Goal: Task Accomplishment & Management: Manage account settings

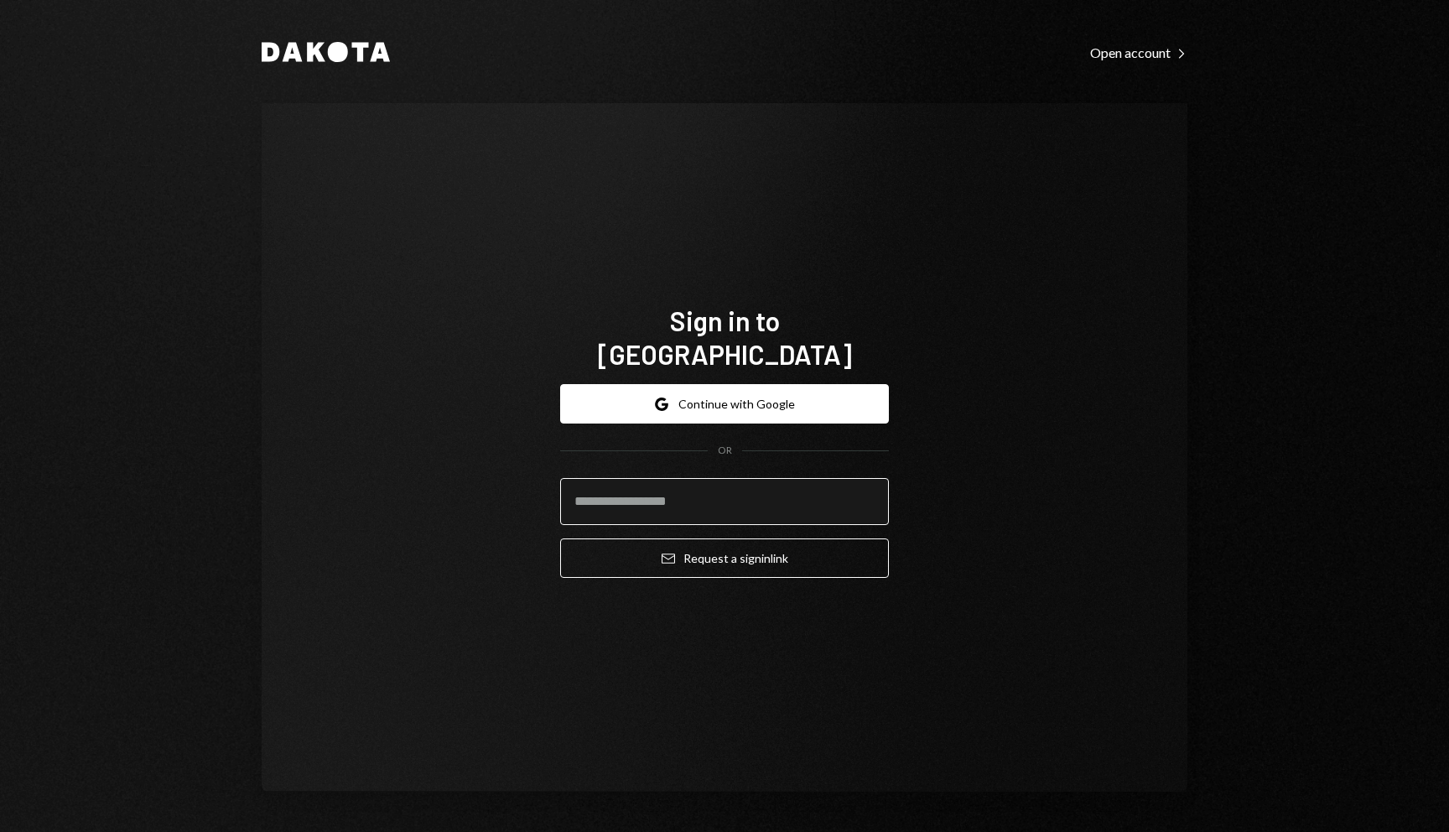
click at [708, 493] on input "email" at bounding box center [724, 501] width 329 height 47
type input "**********"
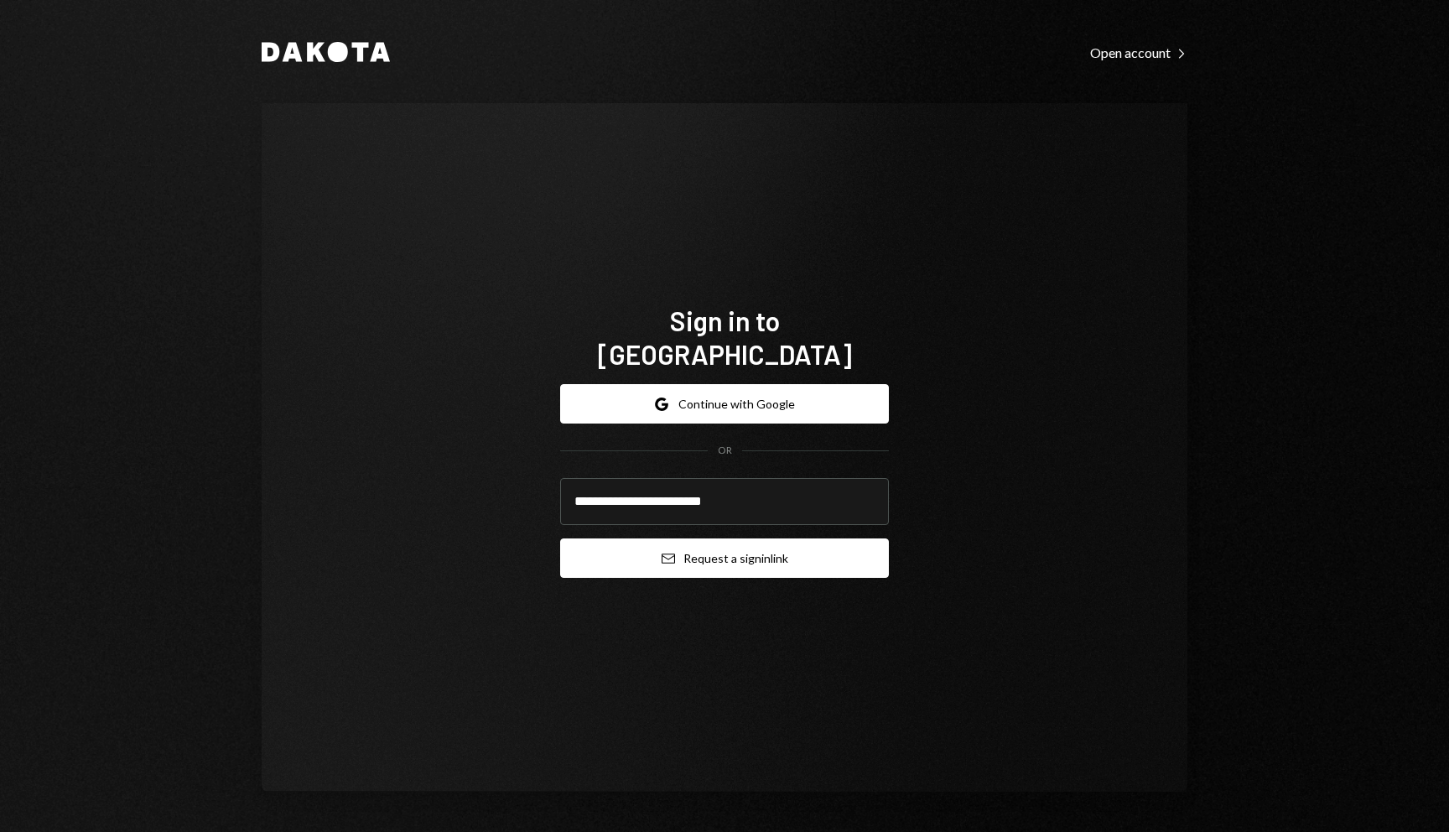
click at [739, 545] on button "Email Request a sign in link" at bounding box center [724, 557] width 329 height 39
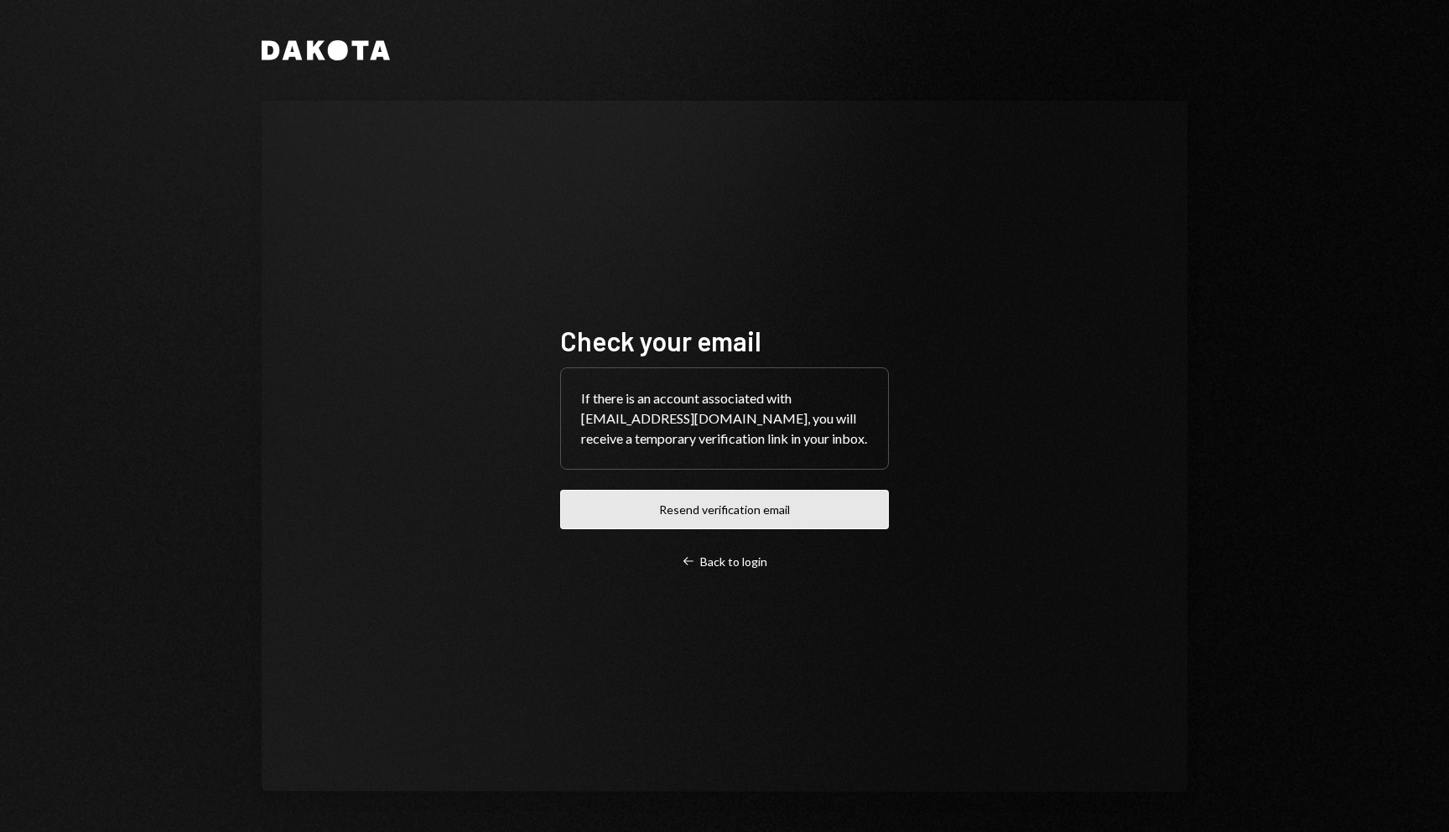
click at [733, 521] on button "Resend verification email" at bounding box center [724, 509] width 329 height 39
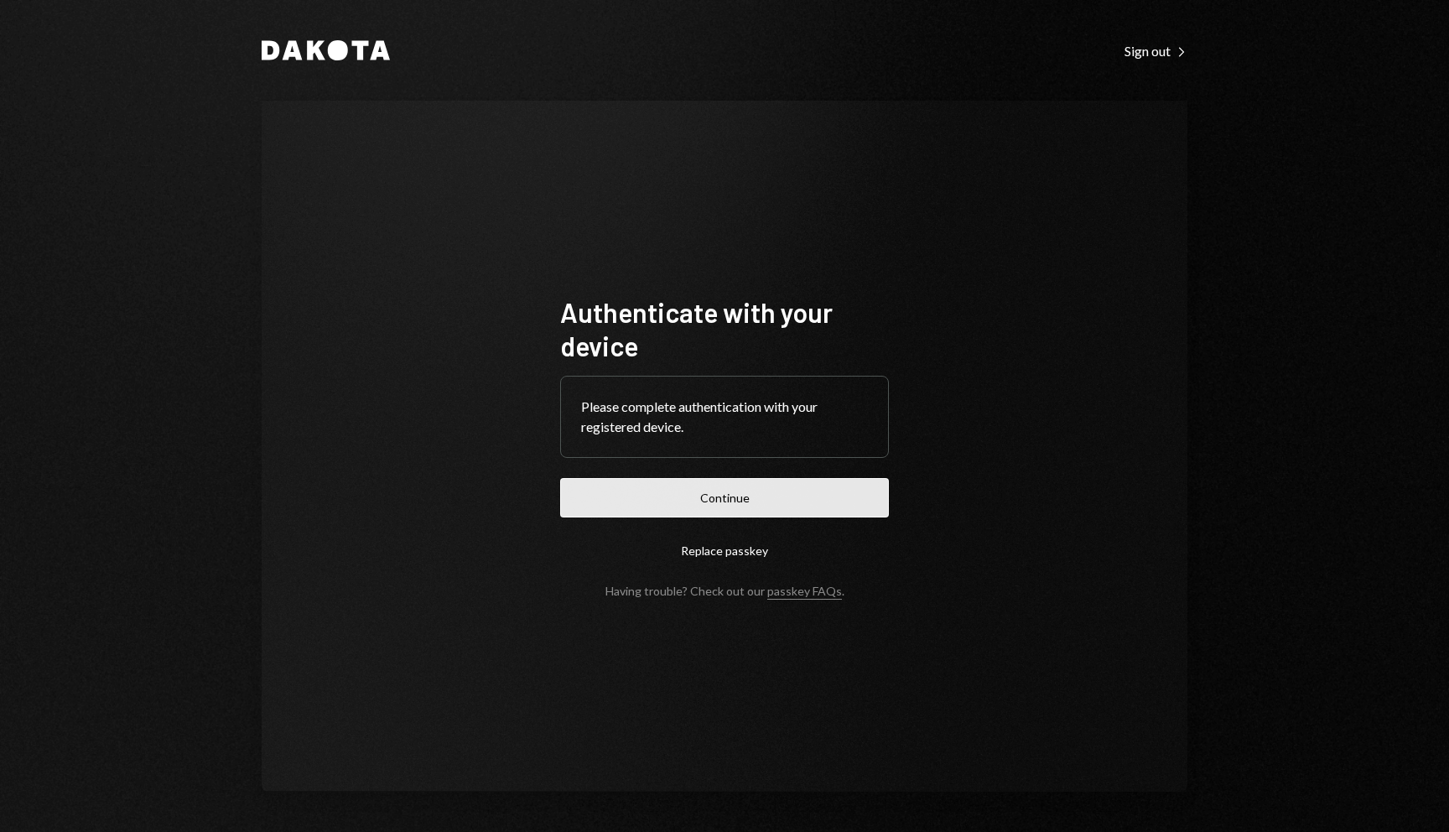
click at [699, 503] on button "Continue" at bounding box center [724, 497] width 329 height 39
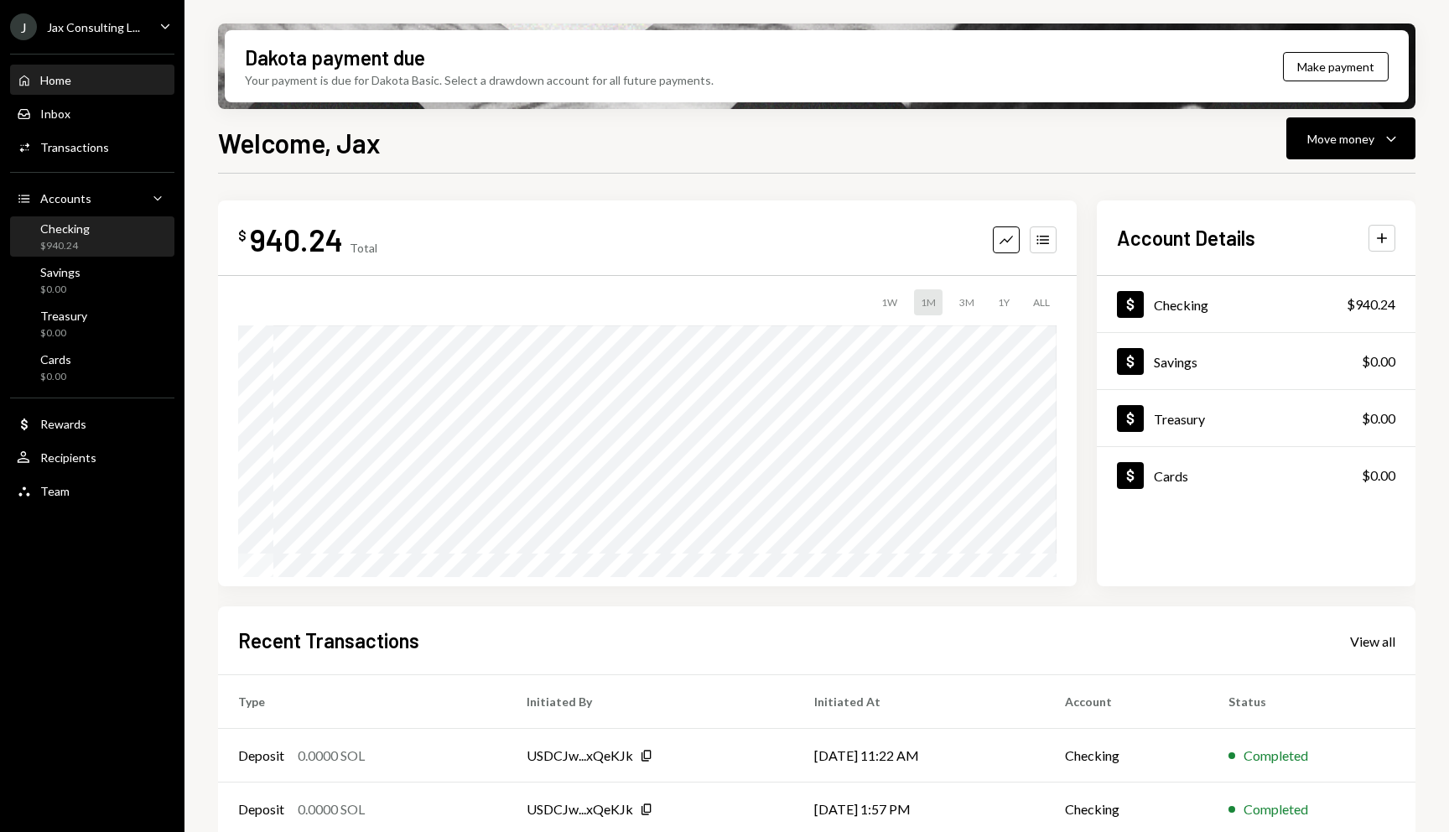
click at [102, 236] on div "Checking $940.24" at bounding box center [92, 237] width 151 height 32
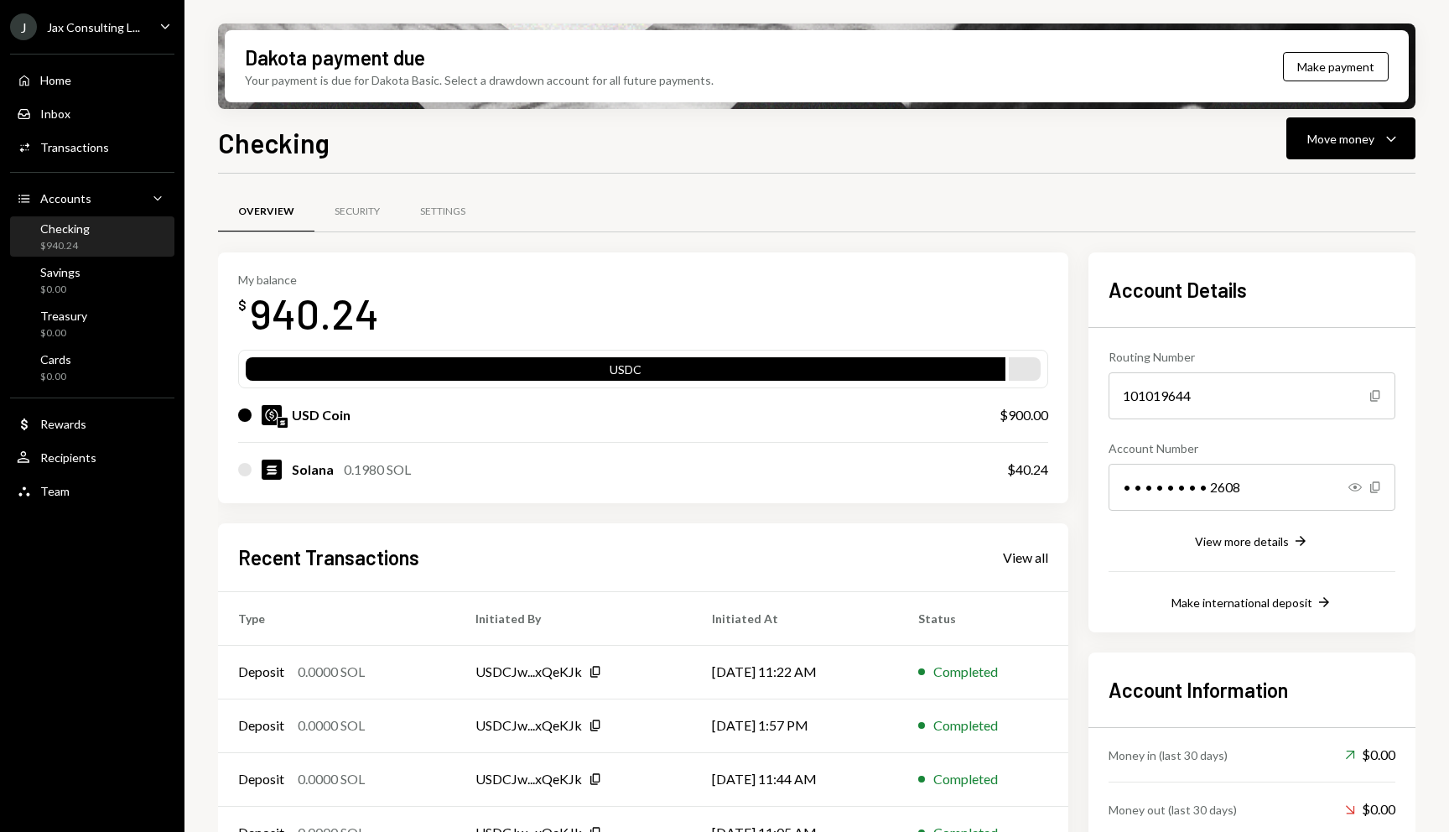
click at [491, 475] on div "Solana 0.1980 SOL" at bounding box center [605, 469] width 735 height 20
click at [257, 476] on div "Solana 0.1980 SOL" at bounding box center [605, 469] width 735 height 20
click at [243, 465] on div at bounding box center [244, 469] width 13 height 13
click at [337, 410] on div "USD Coin" at bounding box center [321, 415] width 59 height 20
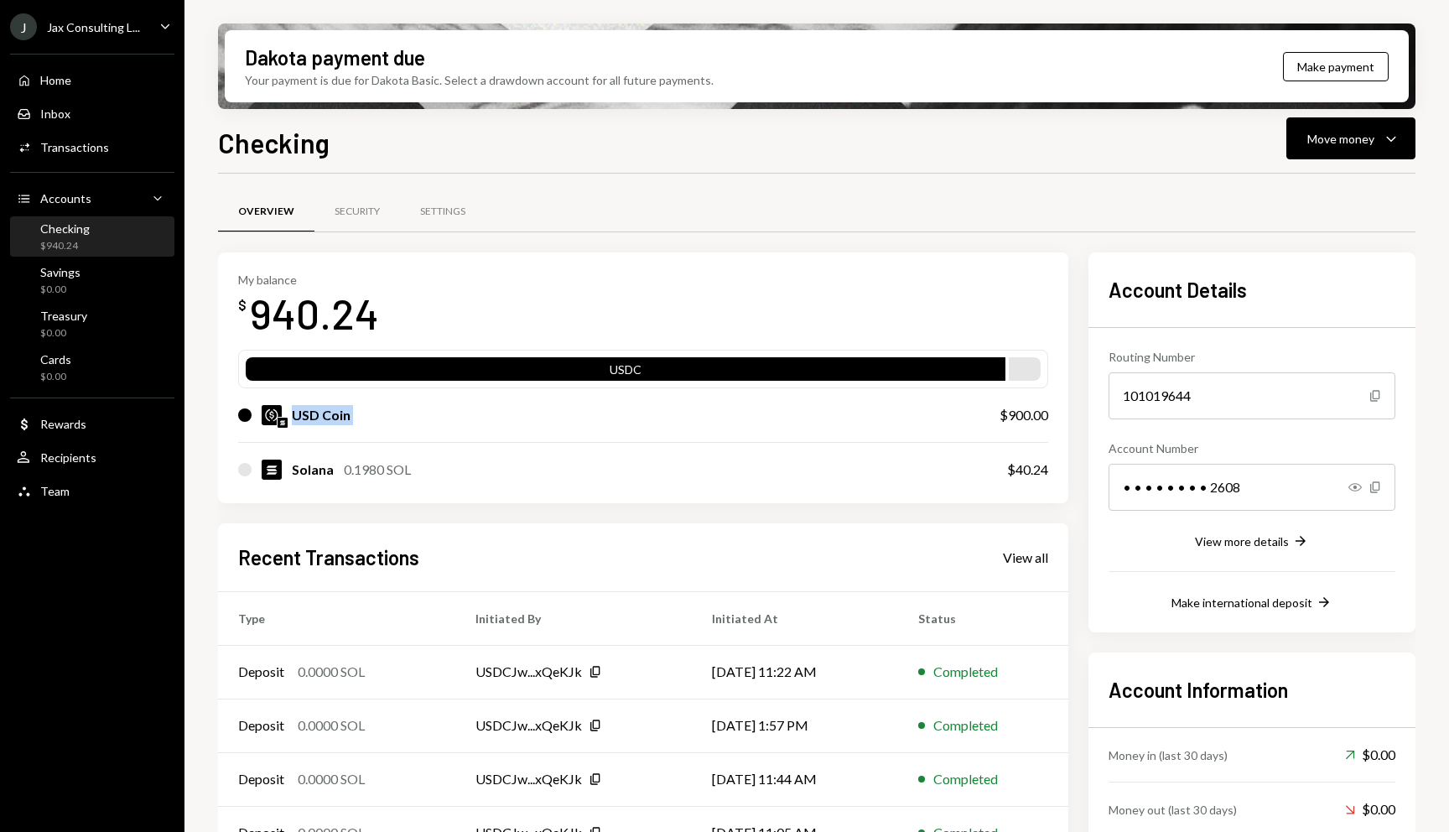
click at [337, 410] on div "USD Coin" at bounding box center [321, 415] width 59 height 20
click at [419, 411] on div "USD Coin" at bounding box center [602, 415] width 728 height 20
click at [723, 364] on div "USDC" at bounding box center [626, 372] width 760 height 23
click at [87, 78] on div "Home Home" at bounding box center [92, 80] width 151 height 15
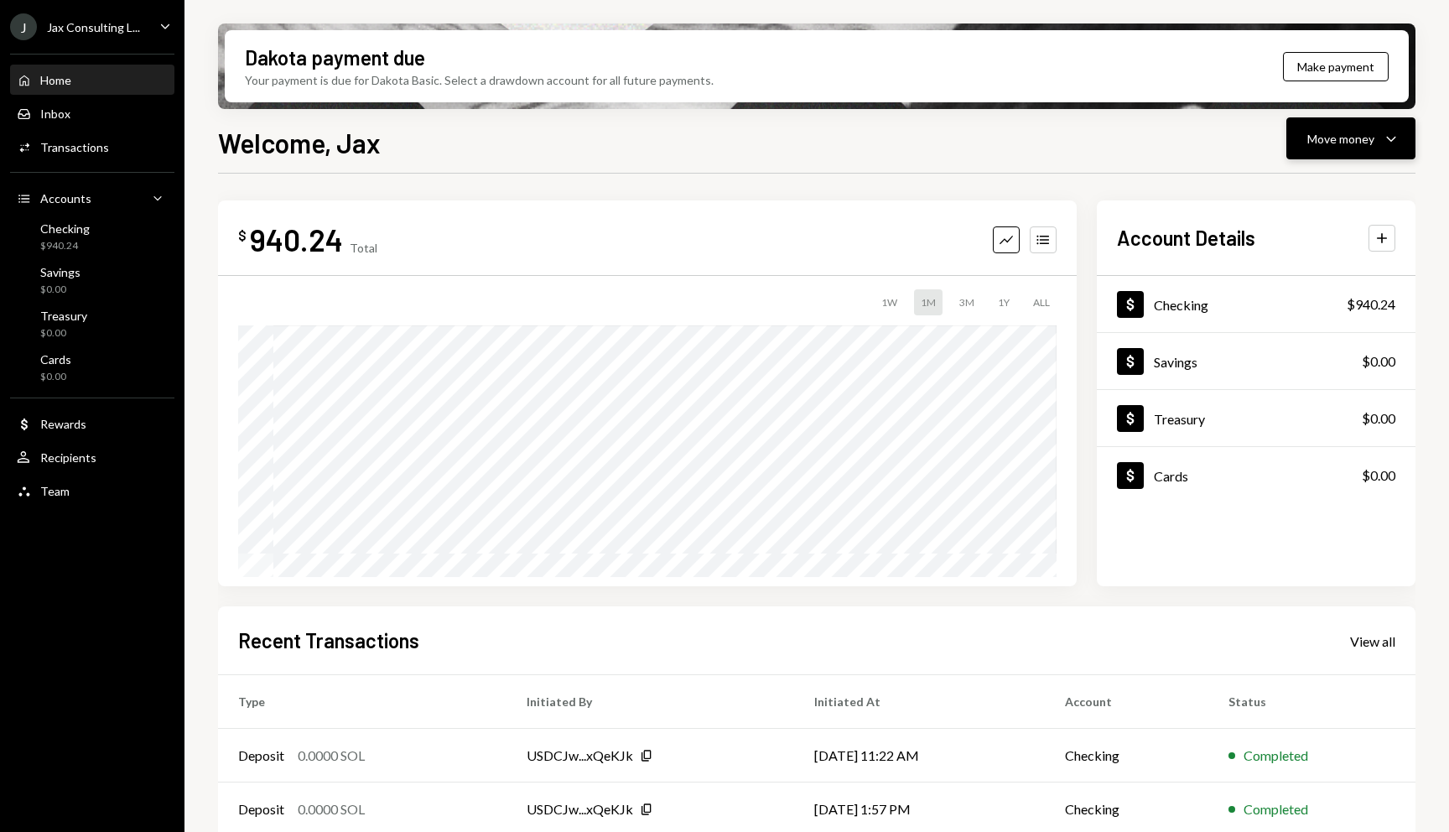
click at [1374, 155] on button "Move money Caret Down" at bounding box center [1350, 138] width 129 height 42
click at [1321, 221] on div "Transfer" at bounding box center [1337, 227] width 122 height 18
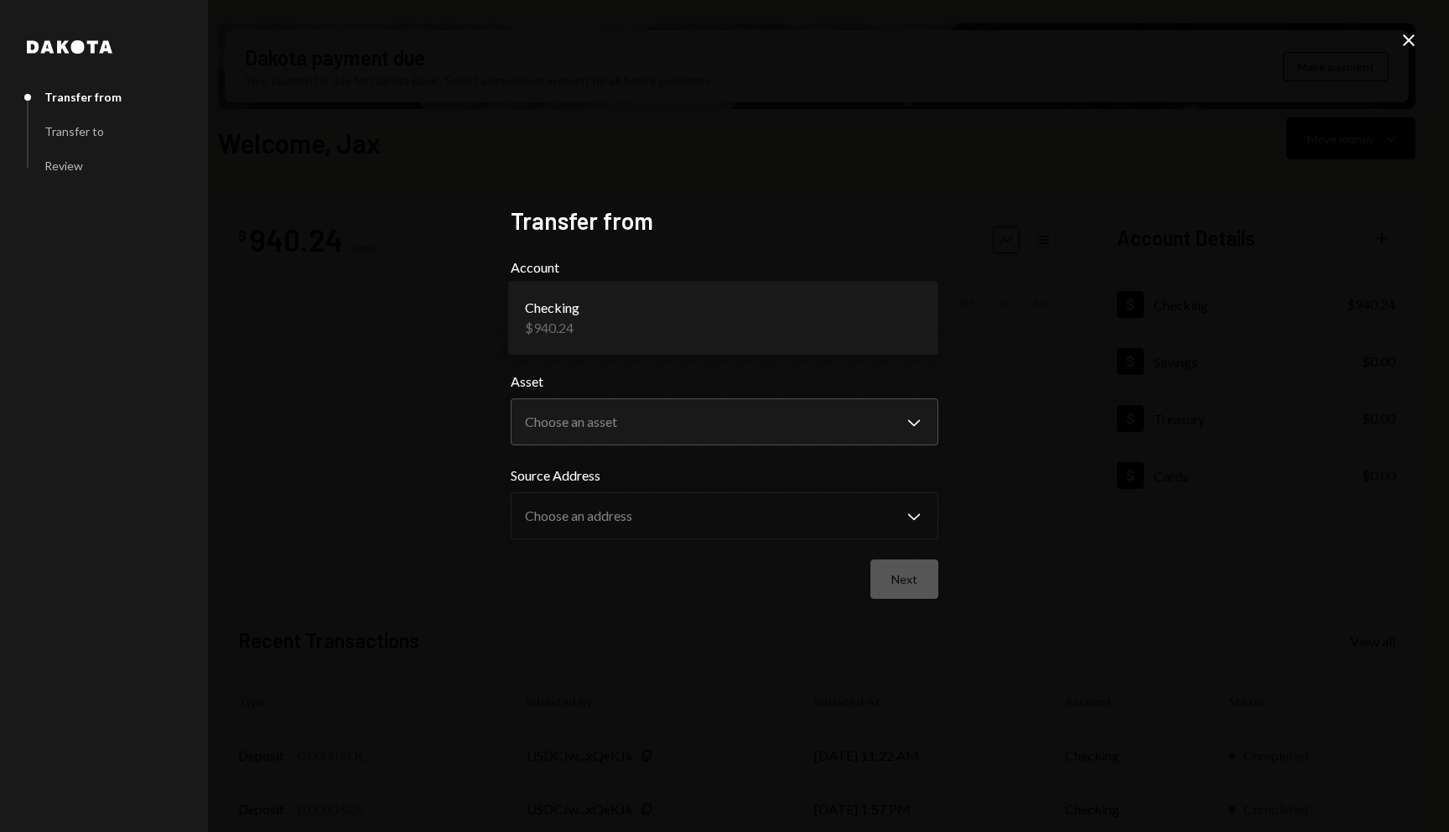
click at [783, 328] on body "J Jax Consulting L... Caret Down Home Home Inbox Inbox Activities Transactions …" at bounding box center [724, 416] width 1449 height 832
click at [760, 452] on form "**********" at bounding box center [725, 427] width 428 height 341
click at [760, 429] on body "J Jax Consulting L... Caret Down Home Home Inbox Inbox Activities Transactions …" at bounding box center [724, 416] width 1449 height 832
click at [845, 370] on form "**********" at bounding box center [725, 427] width 428 height 341
click at [1409, 29] on div "**********" at bounding box center [724, 416] width 1449 height 832
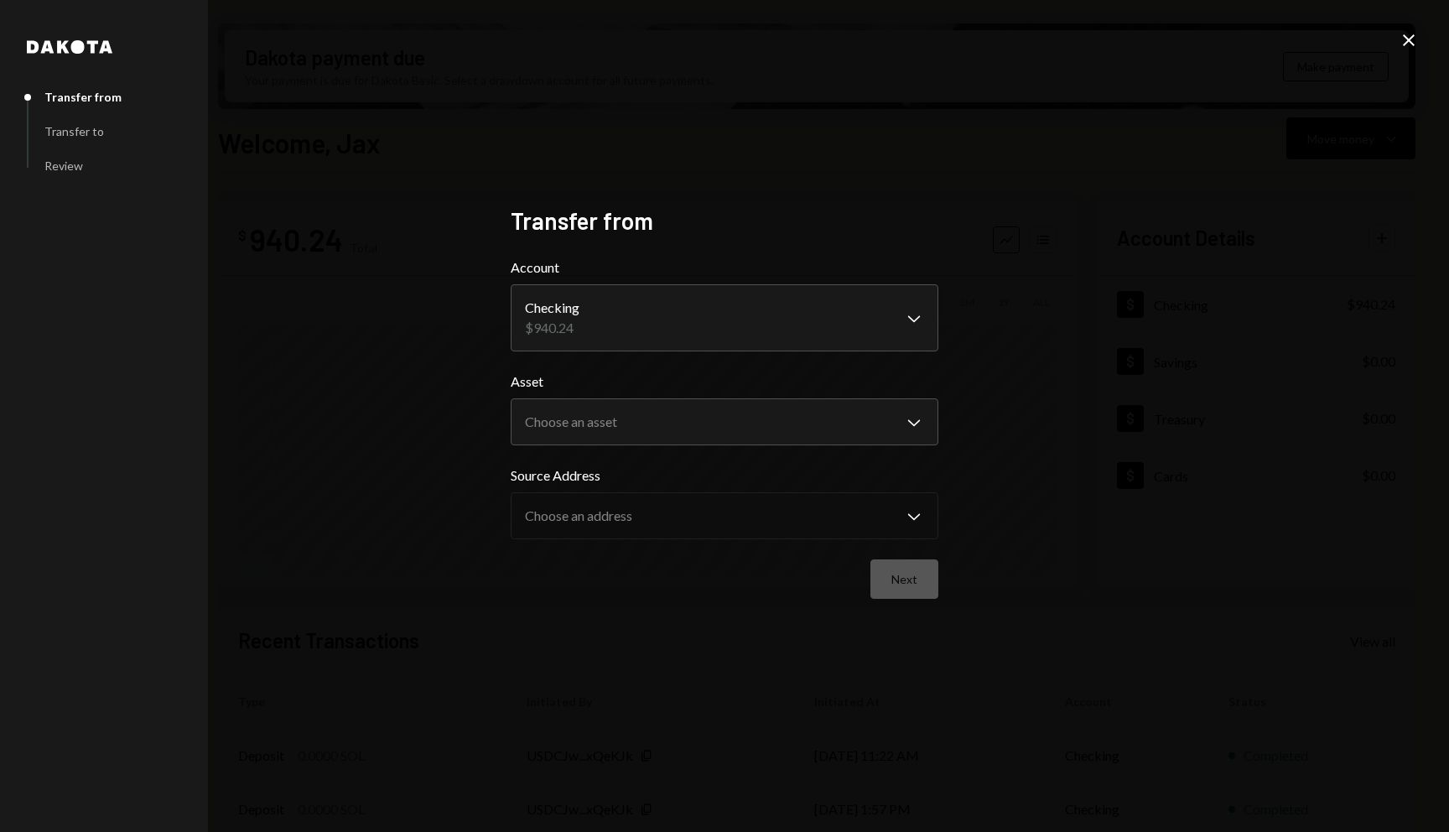
click at [1407, 39] on icon at bounding box center [1409, 40] width 12 height 12
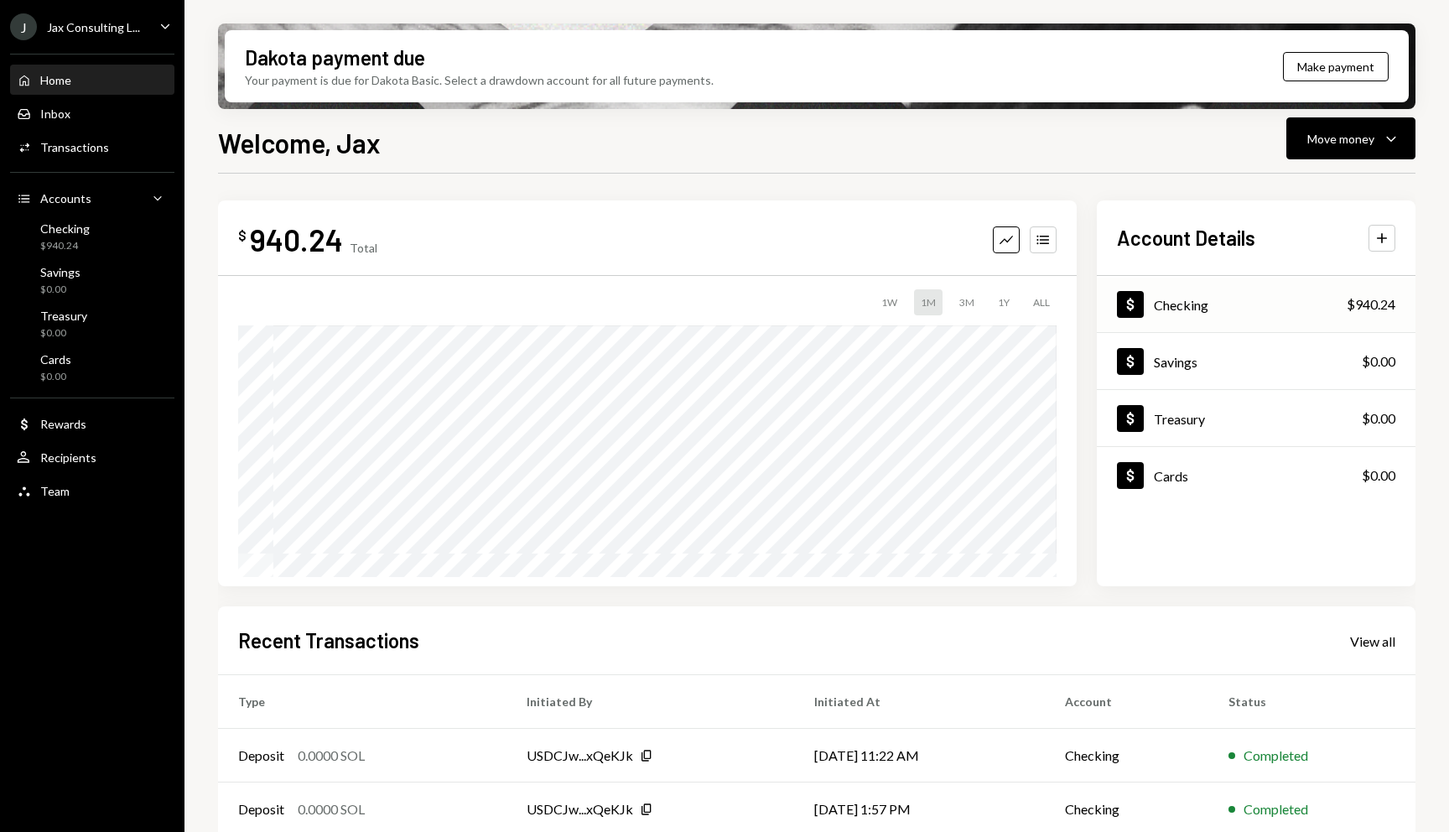
click at [1247, 302] on div "Dollar Checking $940.24" at bounding box center [1256, 305] width 319 height 54
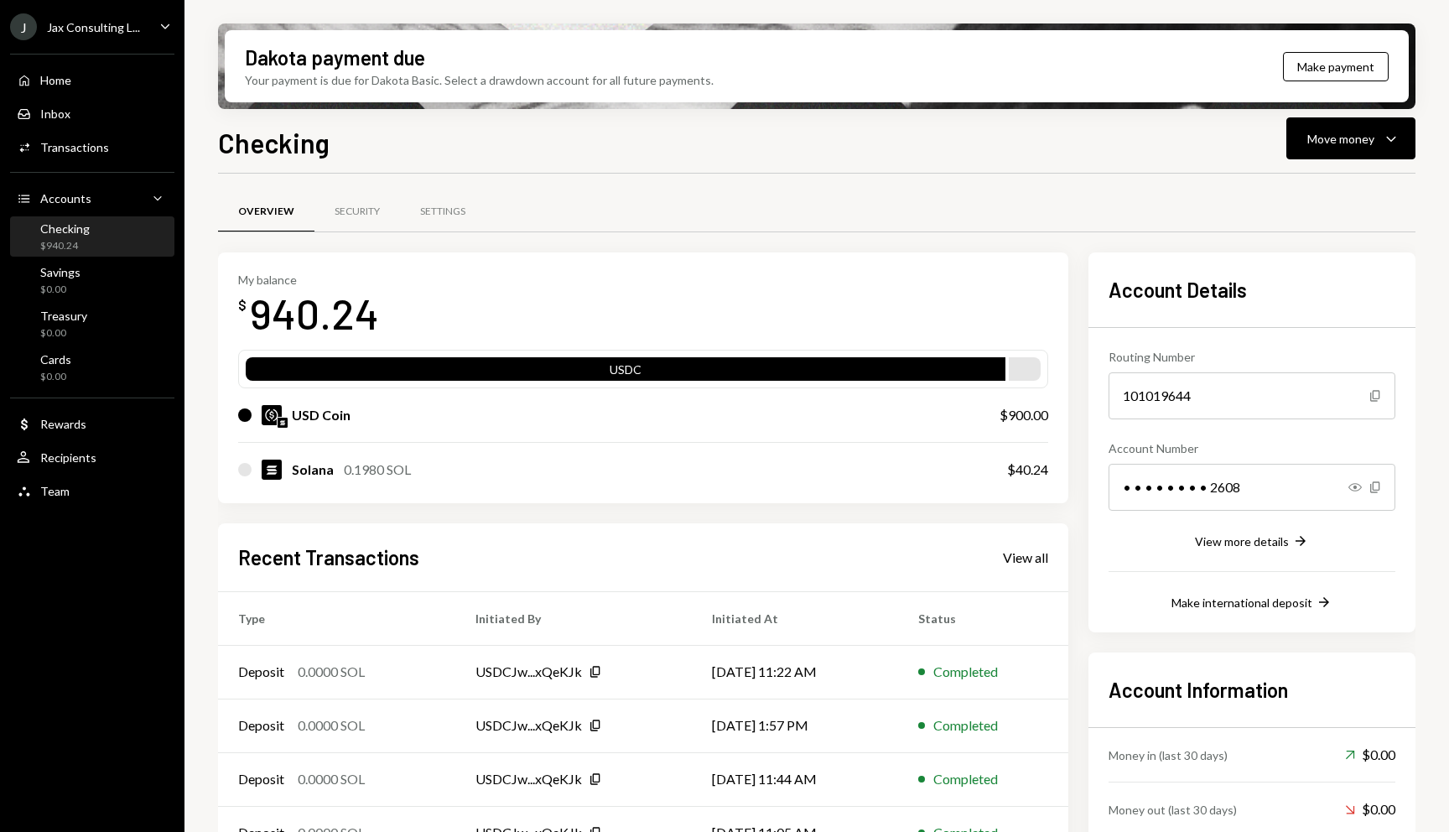
click at [1356, 164] on div "Checking Move money Caret Down Overview Security Settings My balance $ 940.24 U…" at bounding box center [816, 526] width 1197 height 808
click at [1352, 148] on div "Move money Caret Down" at bounding box center [1350, 138] width 87 height 20
click at [1313, 314] on div "Swap stablecoins" at bounding box center [1337, 317] width 122 height 18
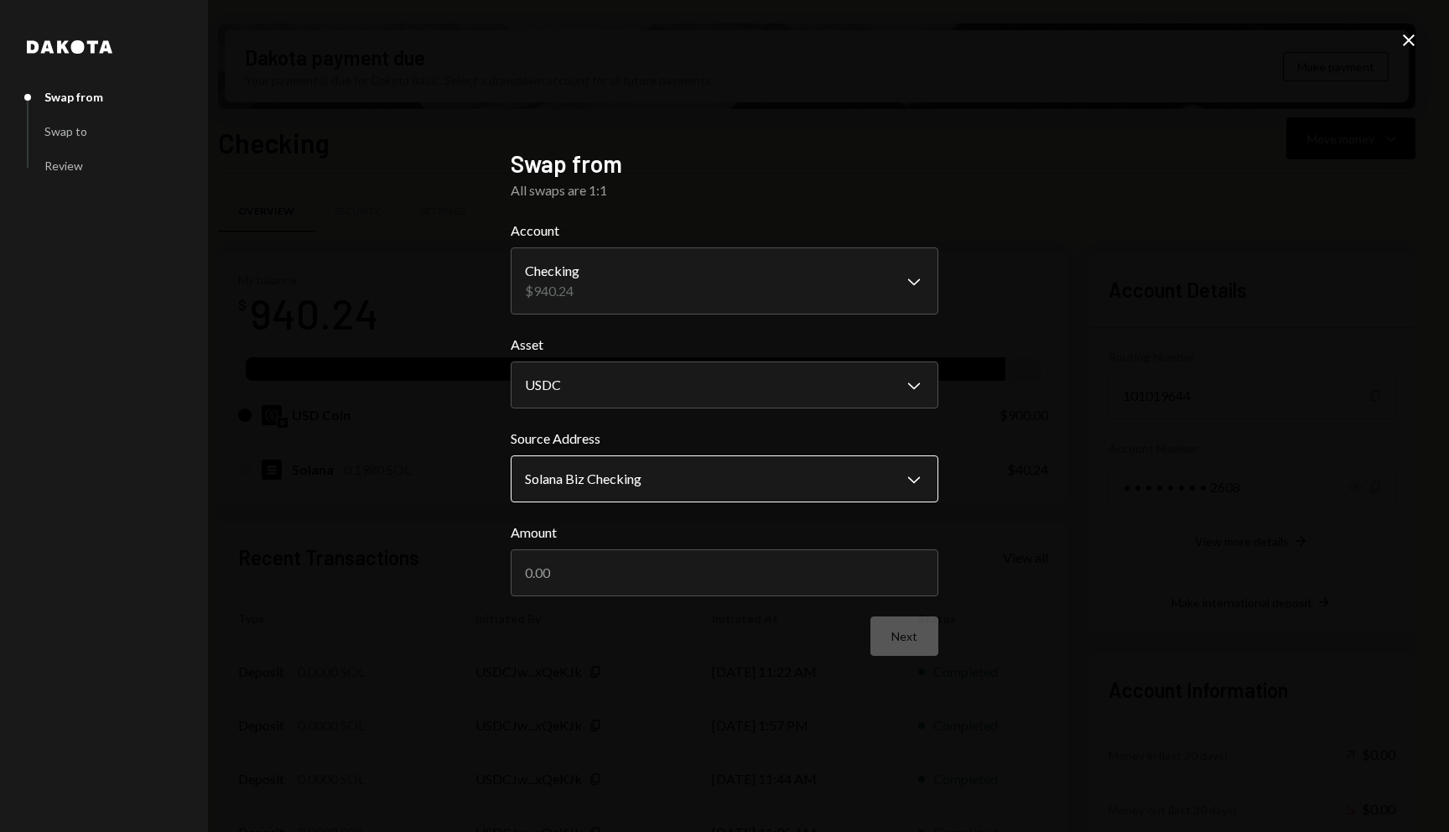
click at [811, 481] on body "J Jax Consulting L... Caret Down Home Home Inbox Inbox Activities Transactions …" at bounding box center [724, 416] width 1449 height 832
click at [1144, 316] on div "**********" at bounding box center [724, 416] width 1449 height 832
click at [1408, 41] on icon at bounding box center [1409, 40] width 12 height 12
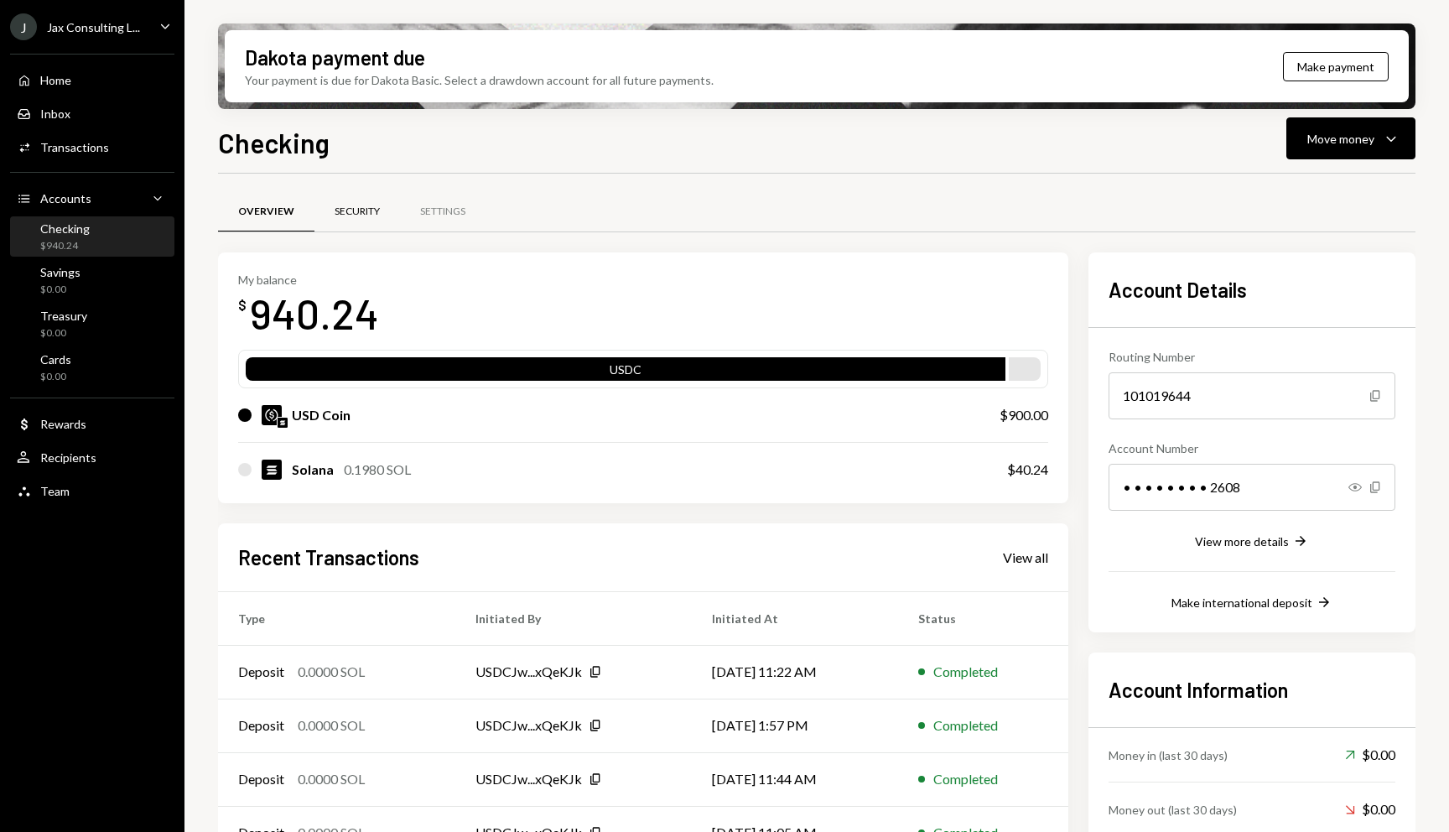
click at [358, 220] on div "Security" at bounding box center [357, 212] width 86 height 40
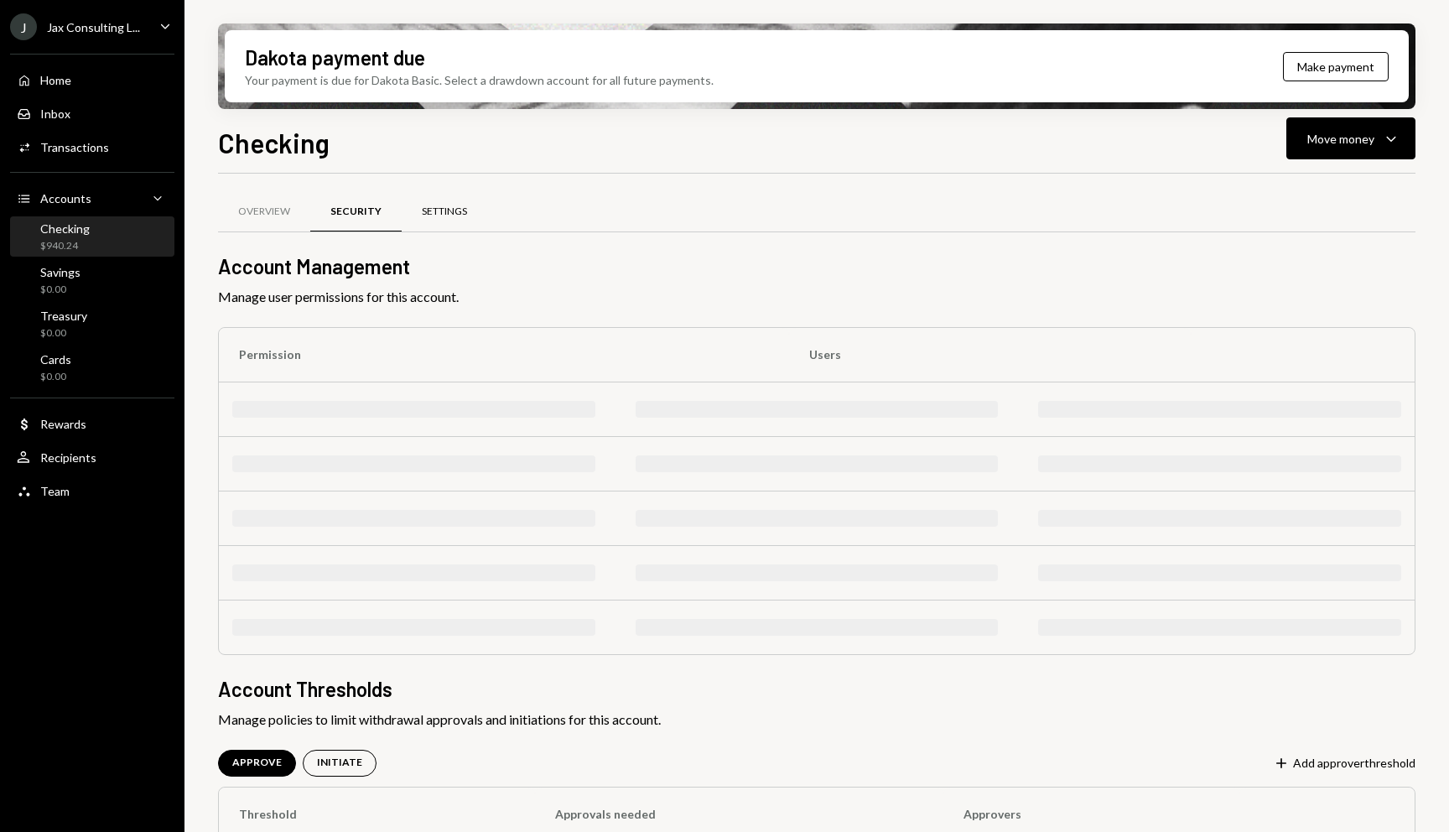
click at [460, 220] on div "Settings" at bounding box center [445, 212] width 86 height 40
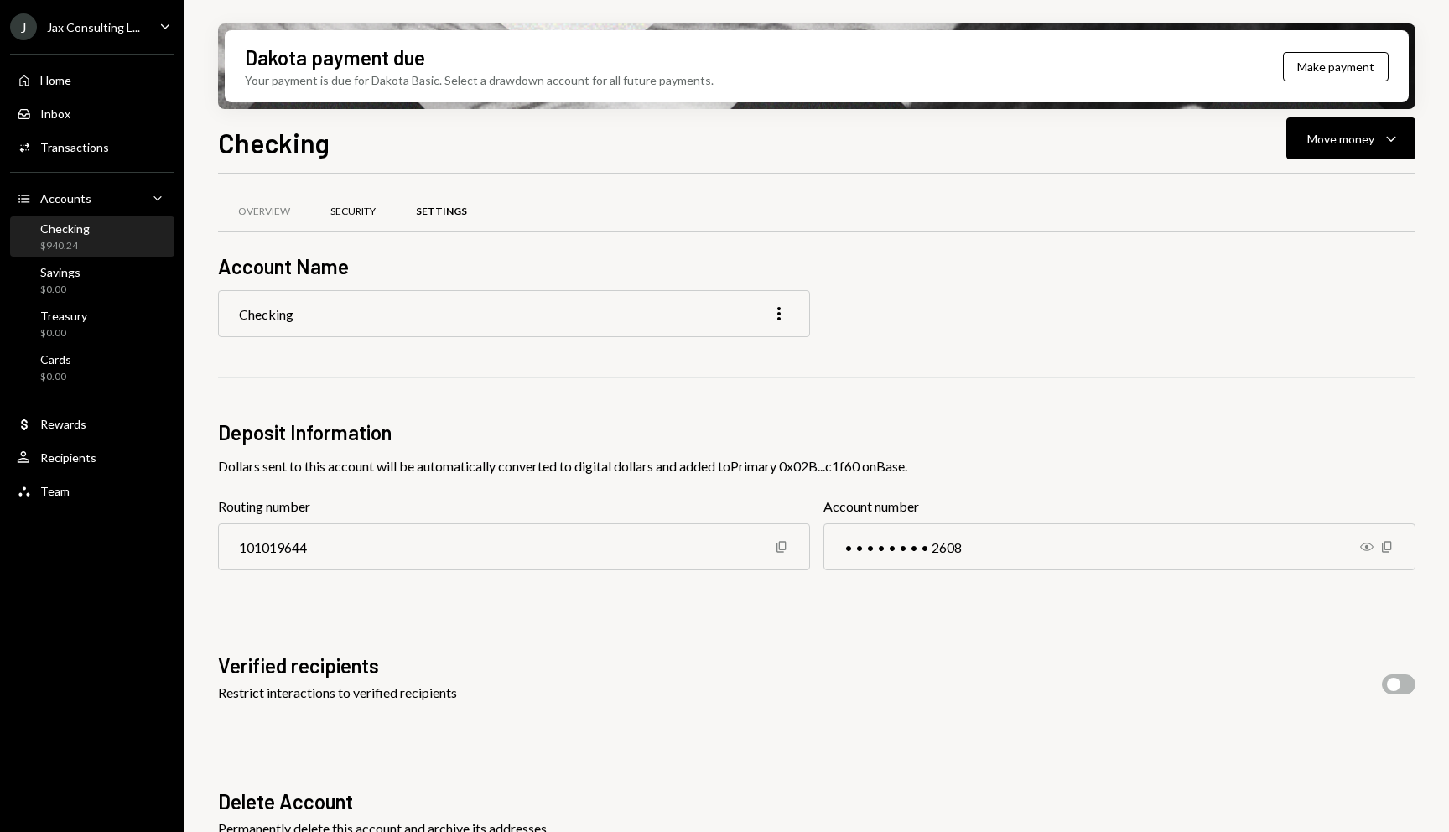
click at [355, 206] on div "Security" at bounding box center [352, 212] width 45 height 14
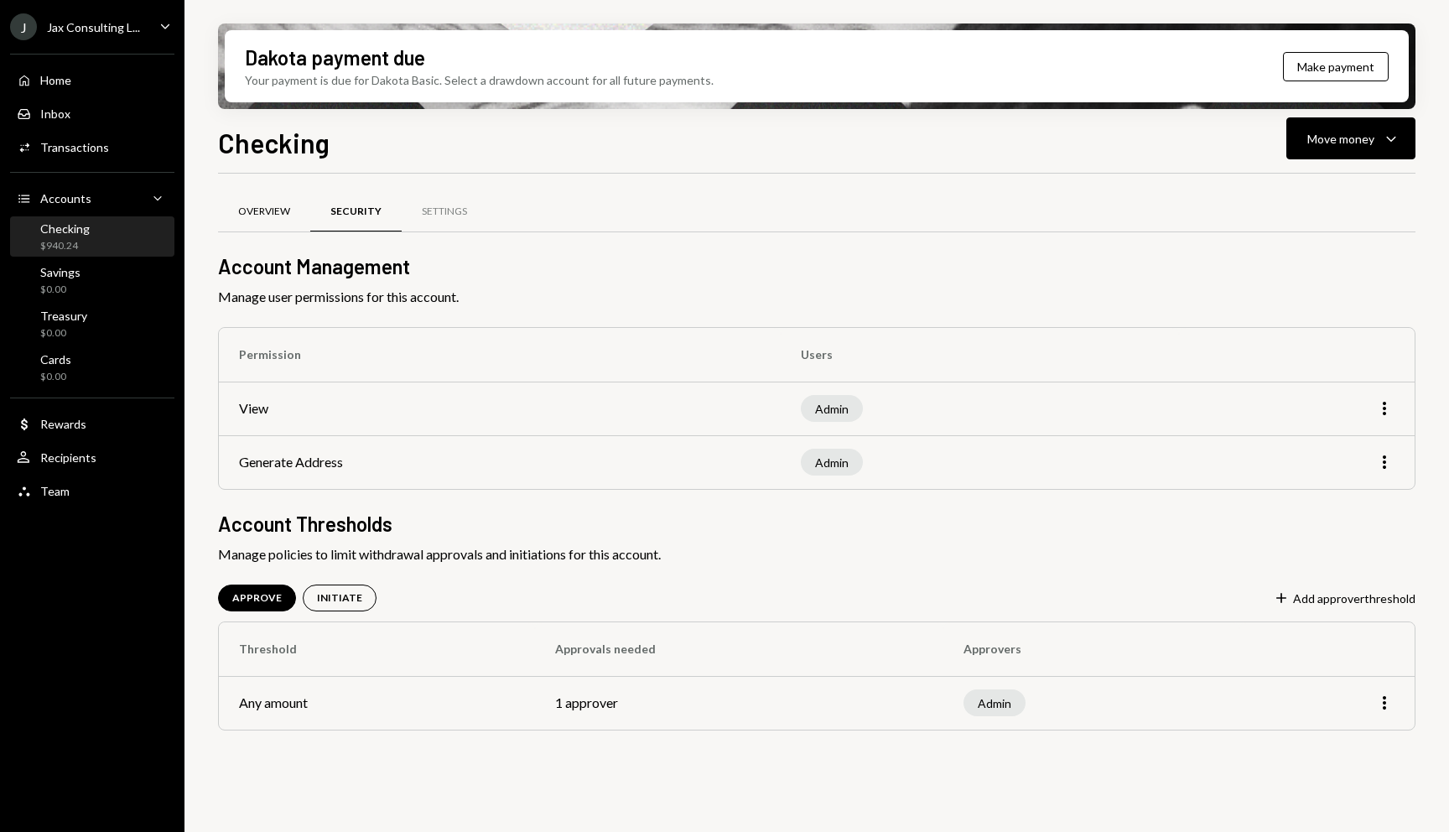
click at [301, 208] on div "Overview" at bounding box center [264, 212] width 92 height 40
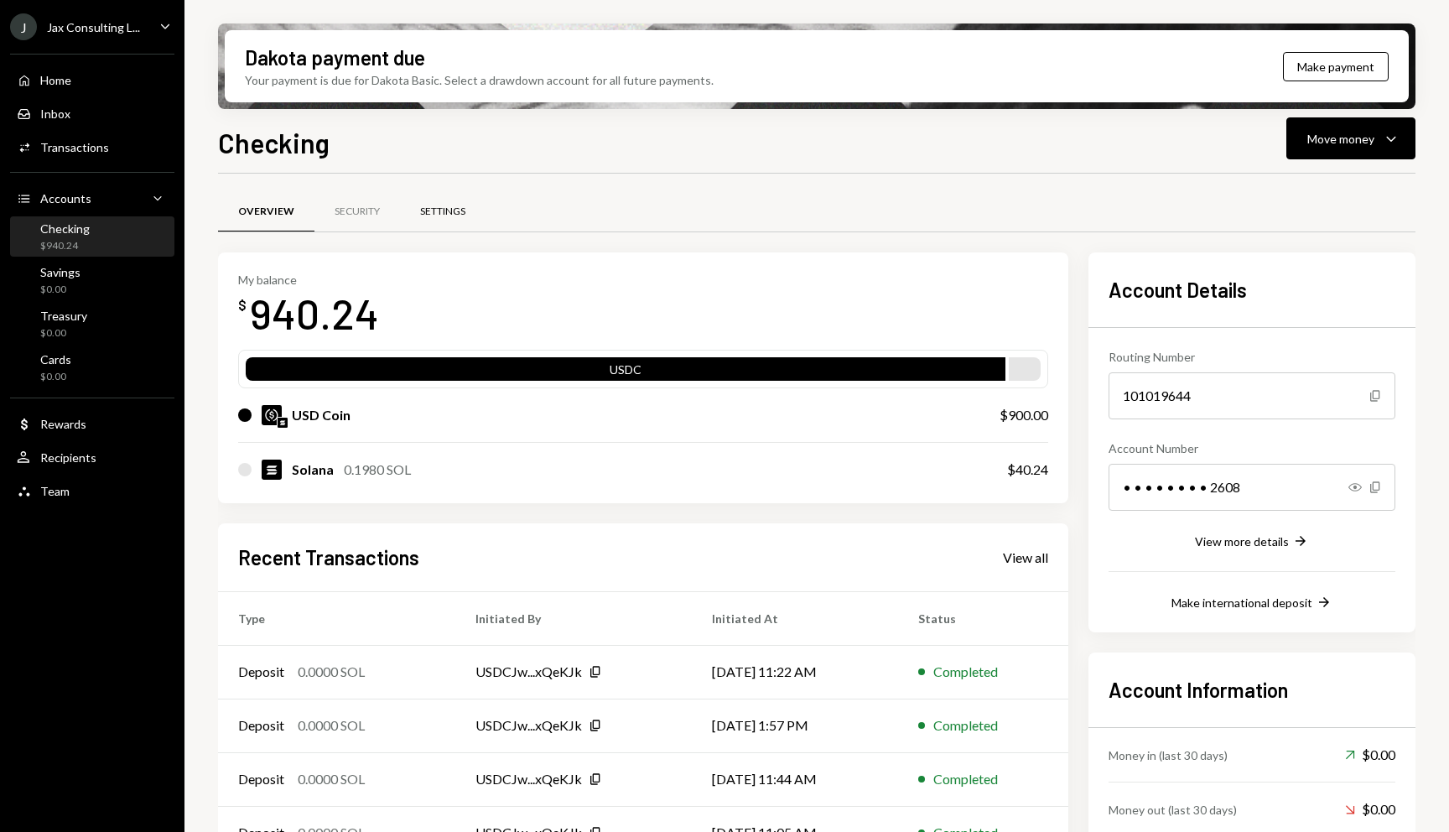
click at [439, 210] on div "Settings" at bounding box center [442, 212] width 45 height 14
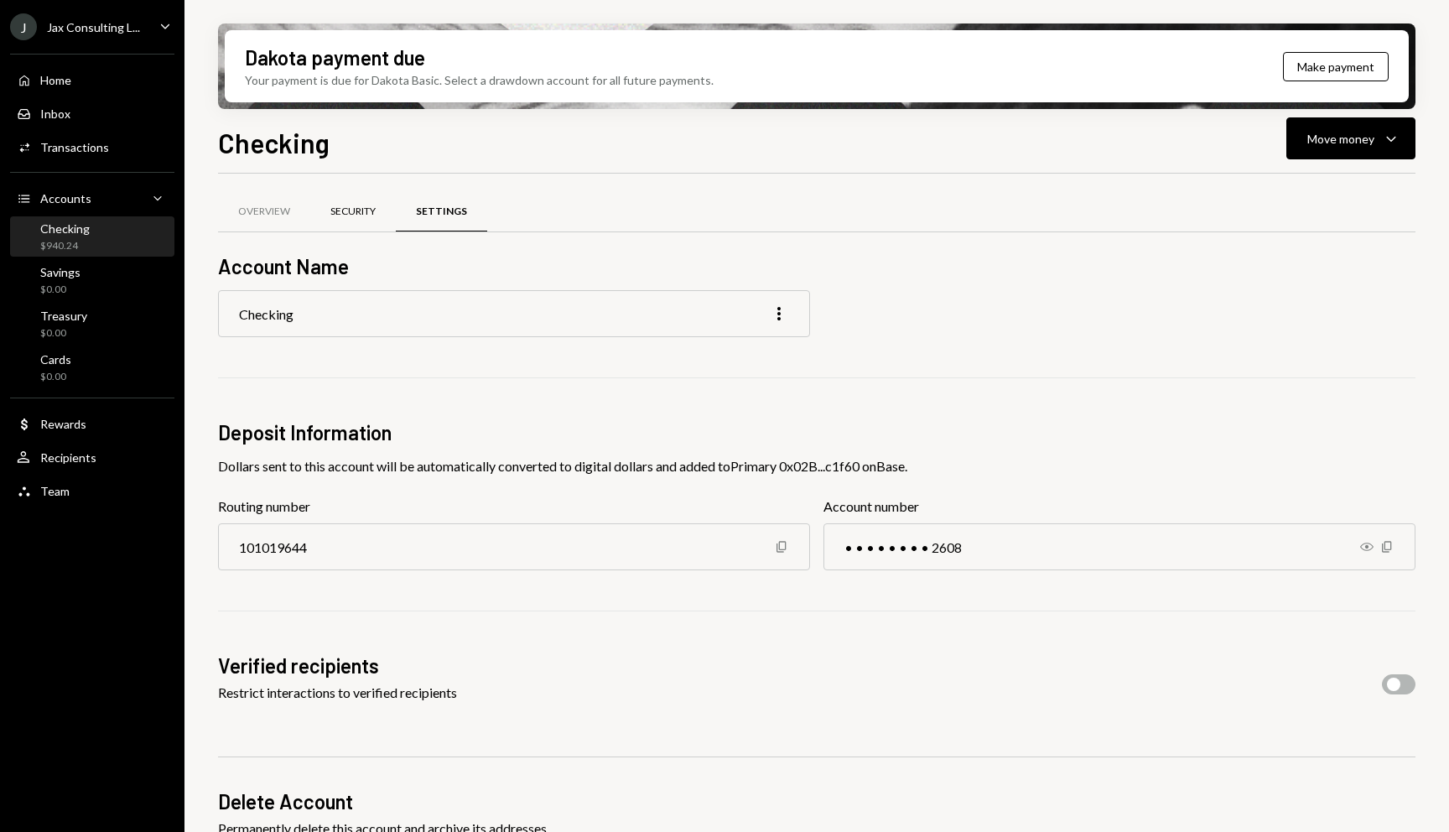
click at [353, 216] on div "Security" at bounding box center [352, 212] width 45 height 14
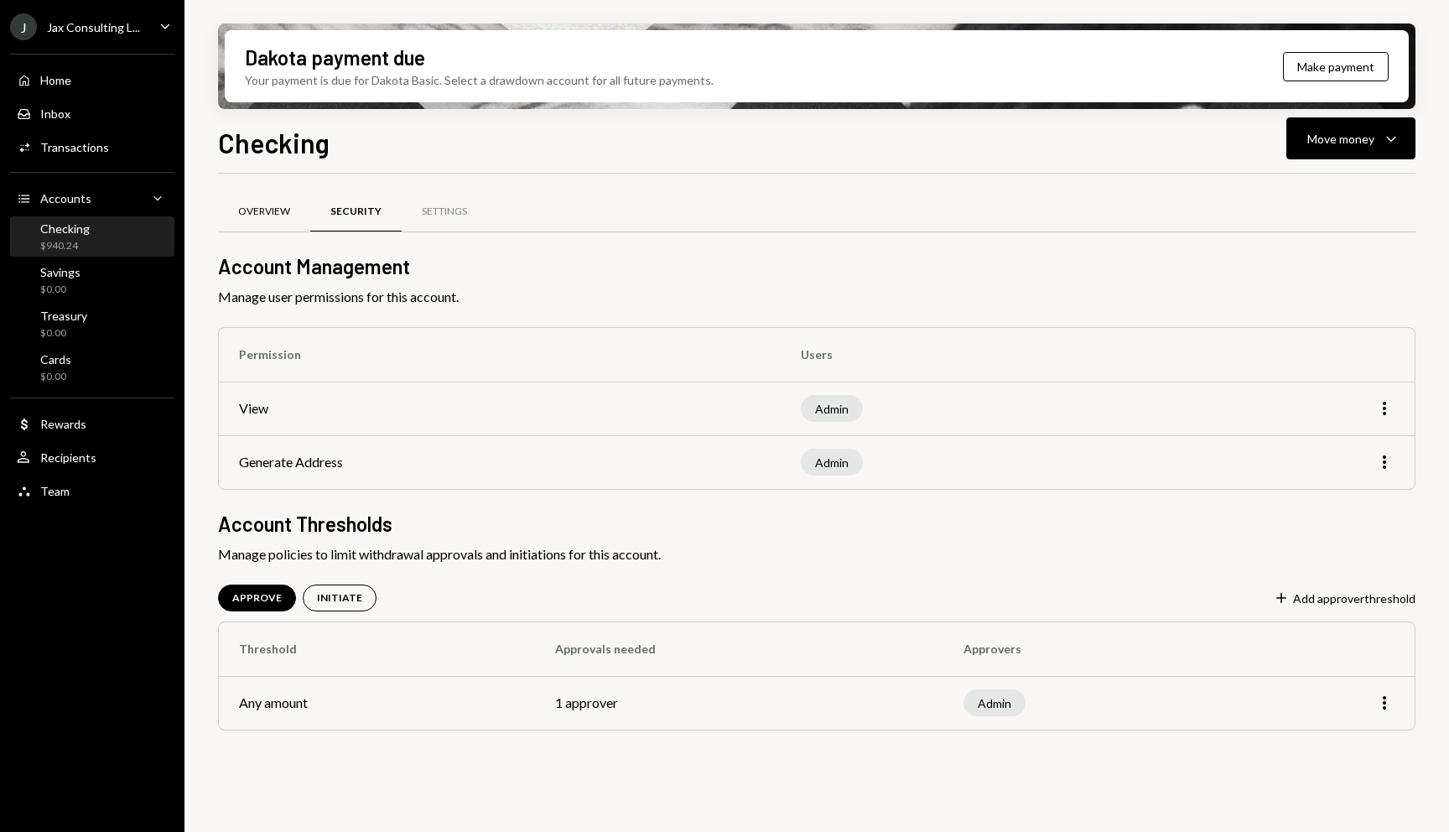
click at [275, 203] on div "Overview" at bounding box center [264, 212] width 92 height 40
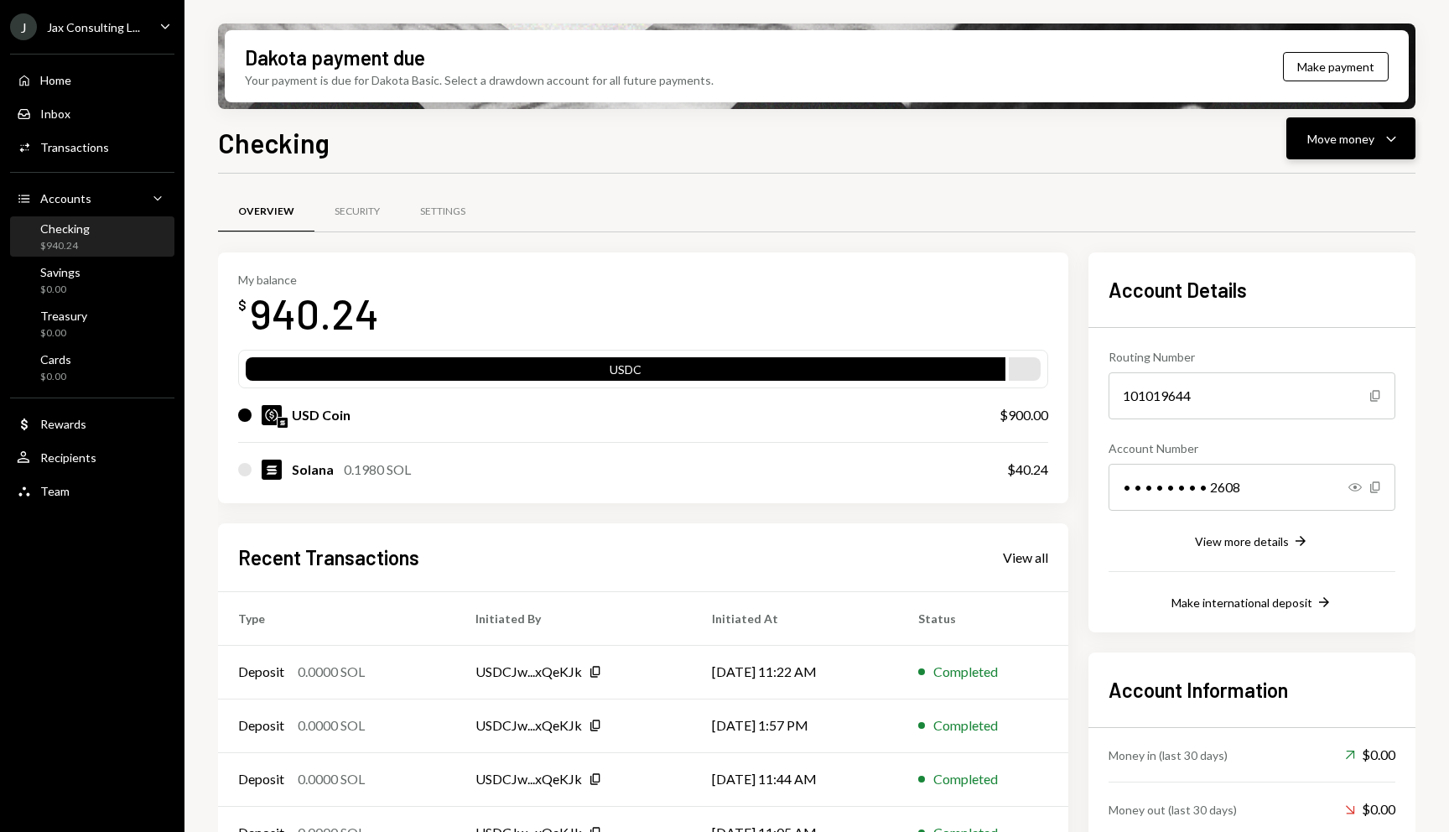
click at [1380, 141] on div "Move money Caret Down" at bounding box center [1350, 138] width 87 height 20
click at [1388, 139] on icon "Caret Down" at bounding box center [1391, 138] width 20 height 20
click at [1321, 175] on div "Withdraw Send" at bounding box center [1325, 189] width 168 height 38
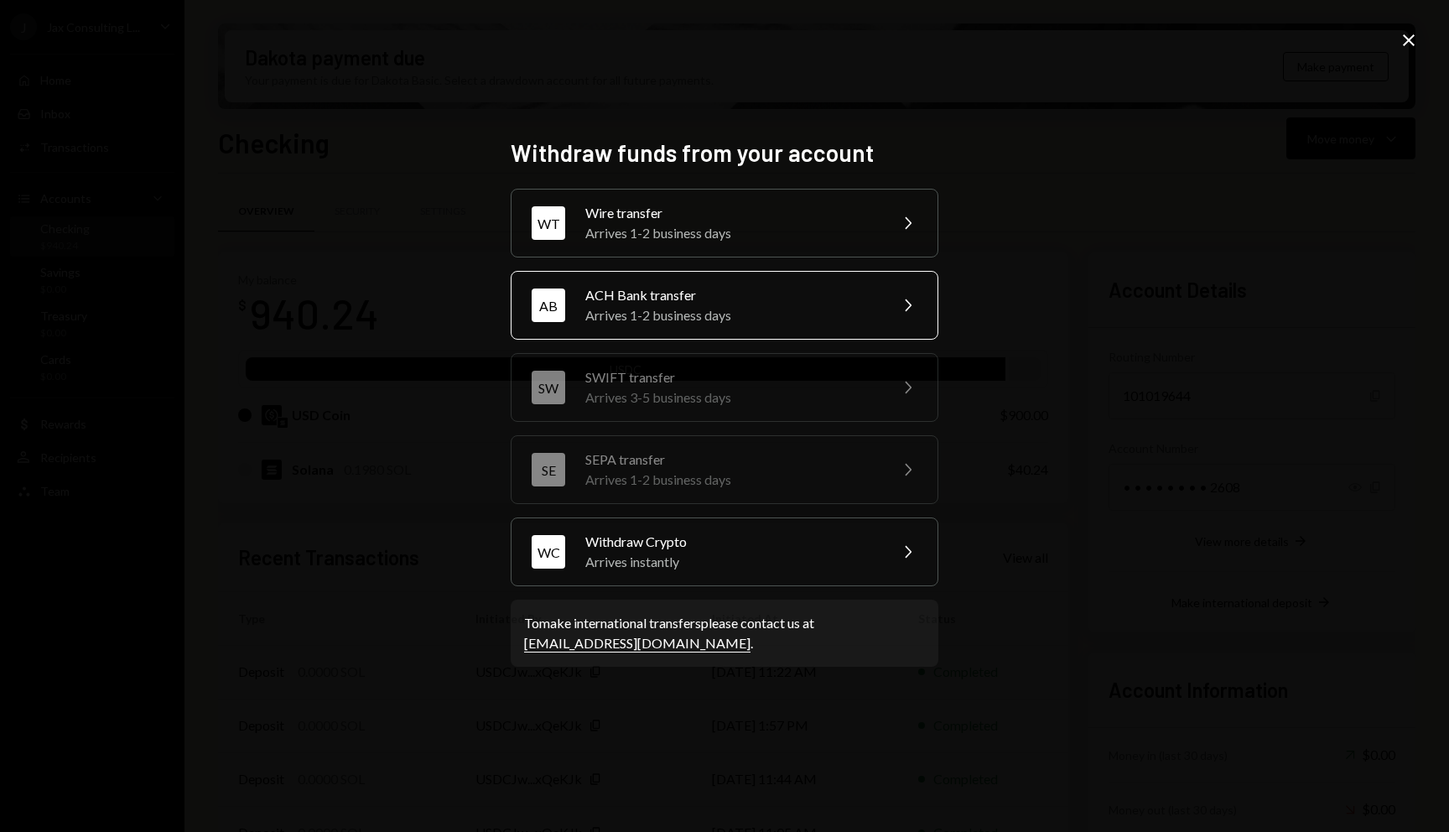
click at [766, 313] on div "Arrives 1-2 business days" at bounding box center [731, 315] width 292 height 20
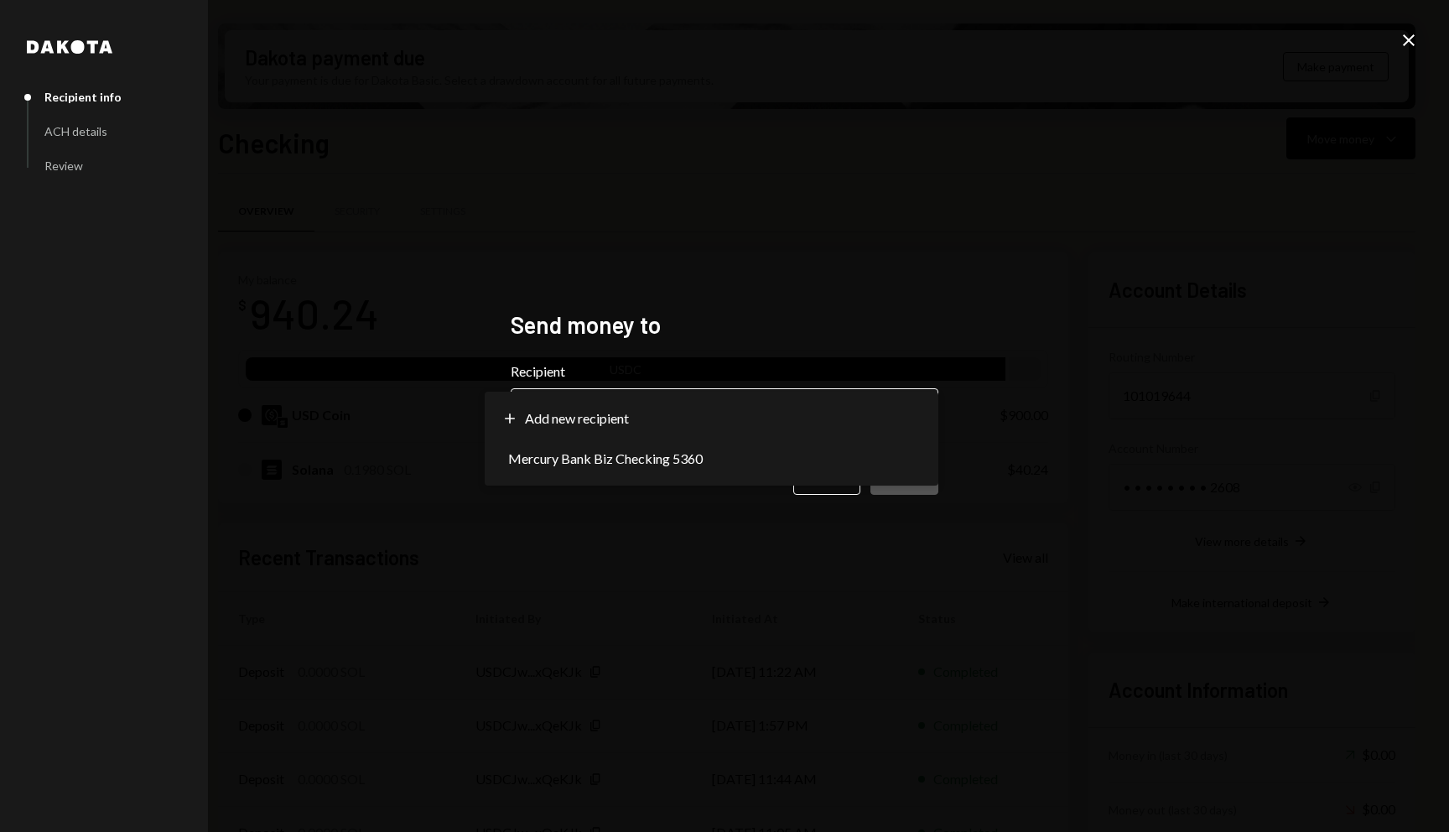
click at [636, 429] on body "J Jax Consulting L... Caret Down Home Home Inbox Inbox Activities Transactions …" at bounding box center [724, 416] width 1449 height 832
select select "**********"
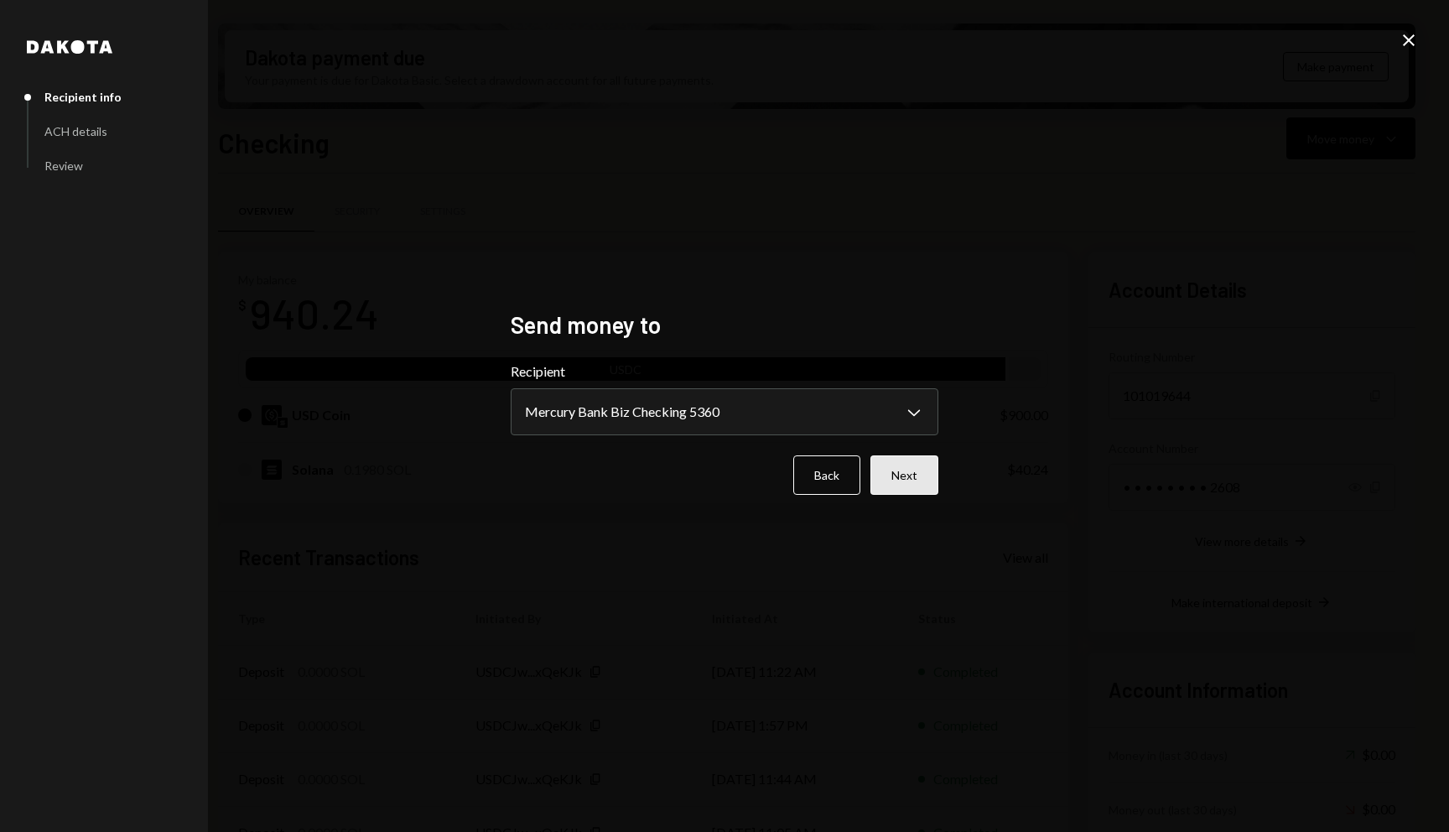
click at [901, 480] on button "Next" at bounding box center [904, 474] width 68 height 39
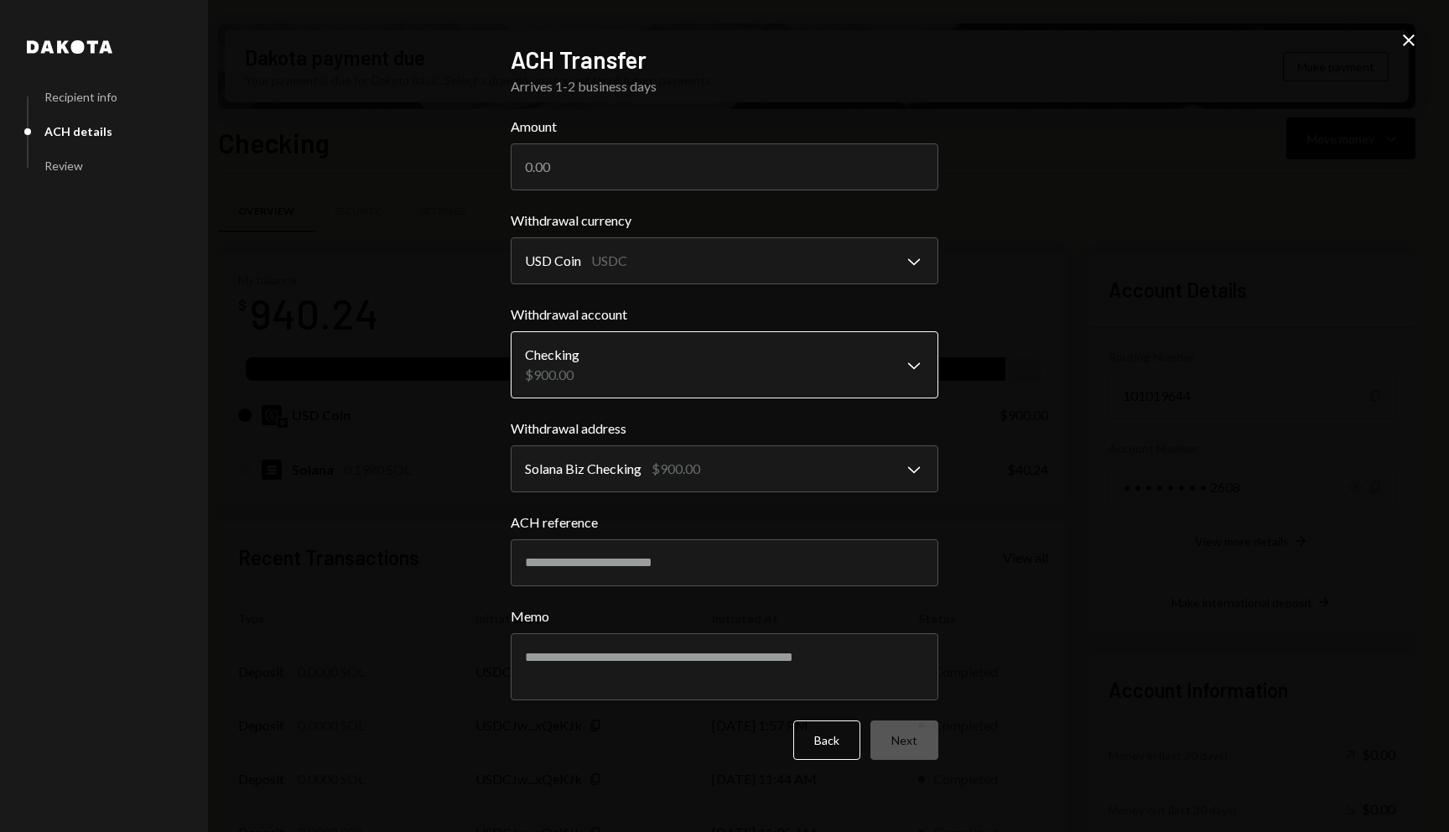
click at [762, 350] on body "J Jax Consulting L... Caret Down Home Home Inbox Inbox Activities Transactions …" at bounding box center [724, 416] width 1449 height 832
click at [1034, 360] on div "**********" at bounding box center [724, 416] width 1449 height 832
click at [848, 470] on body "J Jax Consulting L... Caret Down Home Home Inbox Inbox Activities Transactions …" at bounding box center [724, 416] width 1449 height 832
click at [797, 574] on input "ACH reference" at bounding box center [725, 562] width 428 height 47
click at [692, 151] on input "Amount" at bounding box center [725, 166] width 428 height 47
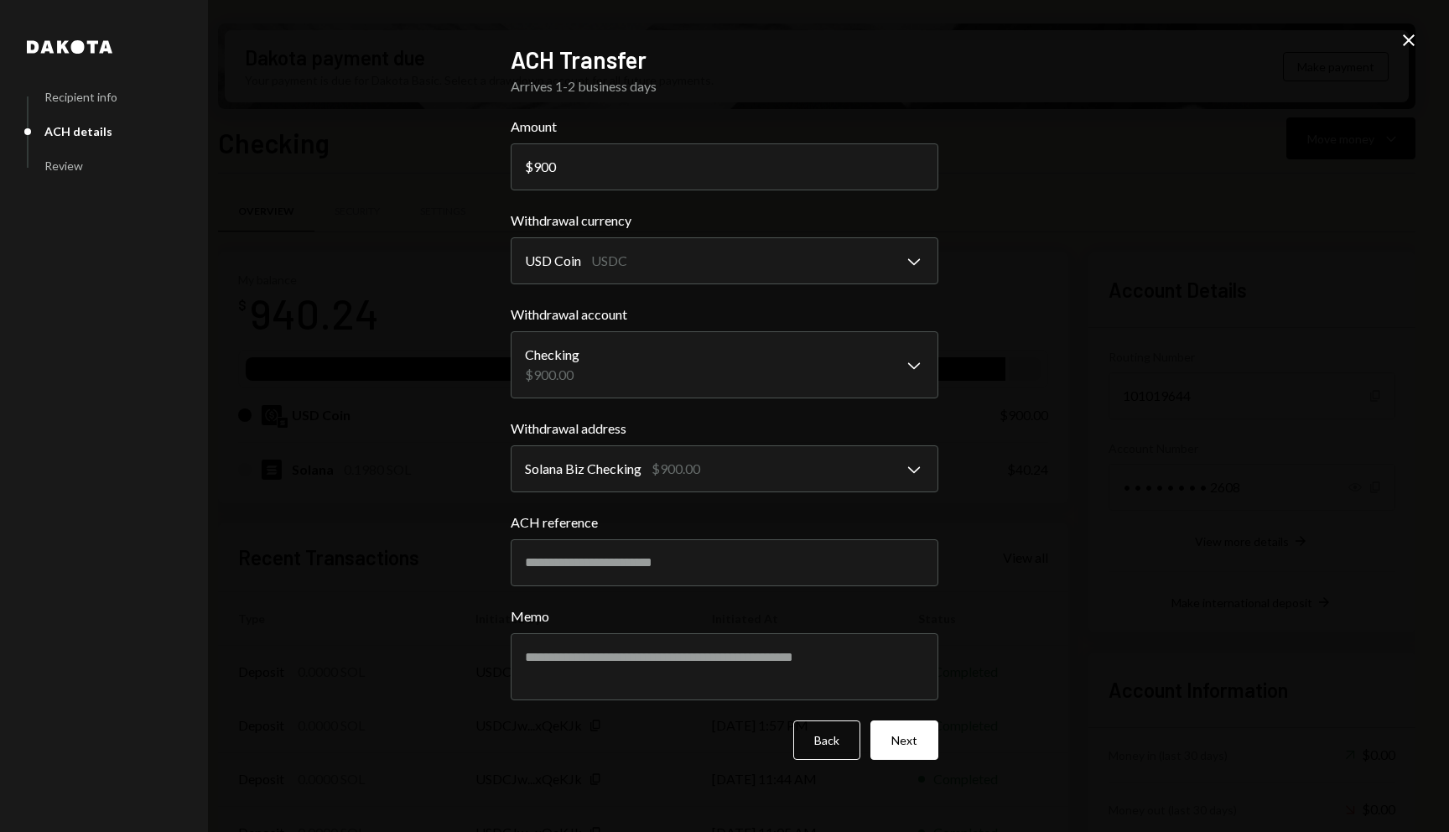
type input "900"
click at [992, 276] on div "**********" at bounding box center [724, 416] width 1449 height 832
click at [756, 491] on body "J Jax Consulting L... Caret Down Home Home Inbox Inbox Activities Transactions …" at bounding box center [724, 416] width 1449 height 832
click at [760, 399] on form "**********" at bounding box center [725, 438] width 428 height 643
click at [760, 375] on body "J Jax Consulting L... Caret Down Home Home Inbox Inbox Activities Transactions …" at bounding box center [724, 416] width 1449 height 832
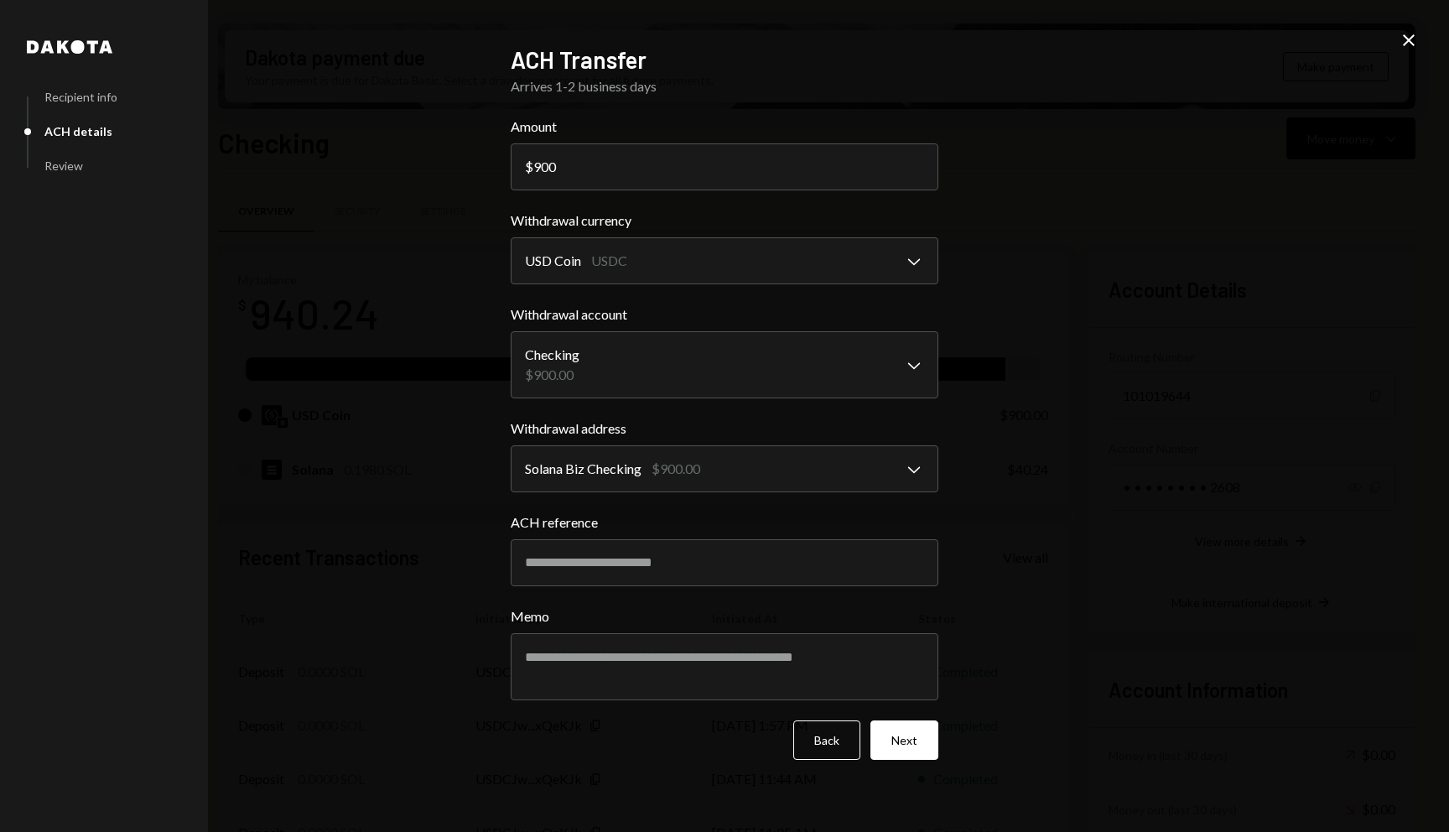
click at [1060, 367] on div "**********" at bounding box center [724, 416] width 1449 height 832
click at [727, 542] on input "ACH reference" at bounding box center [725, 562] width 428 height 47
click at [704, 653] on textarea "Memo" at bounding box center [725, 666] width 428 height 67
click at [916, 738] on button "Next" at bounding box center [904, 739] width 68 height 39
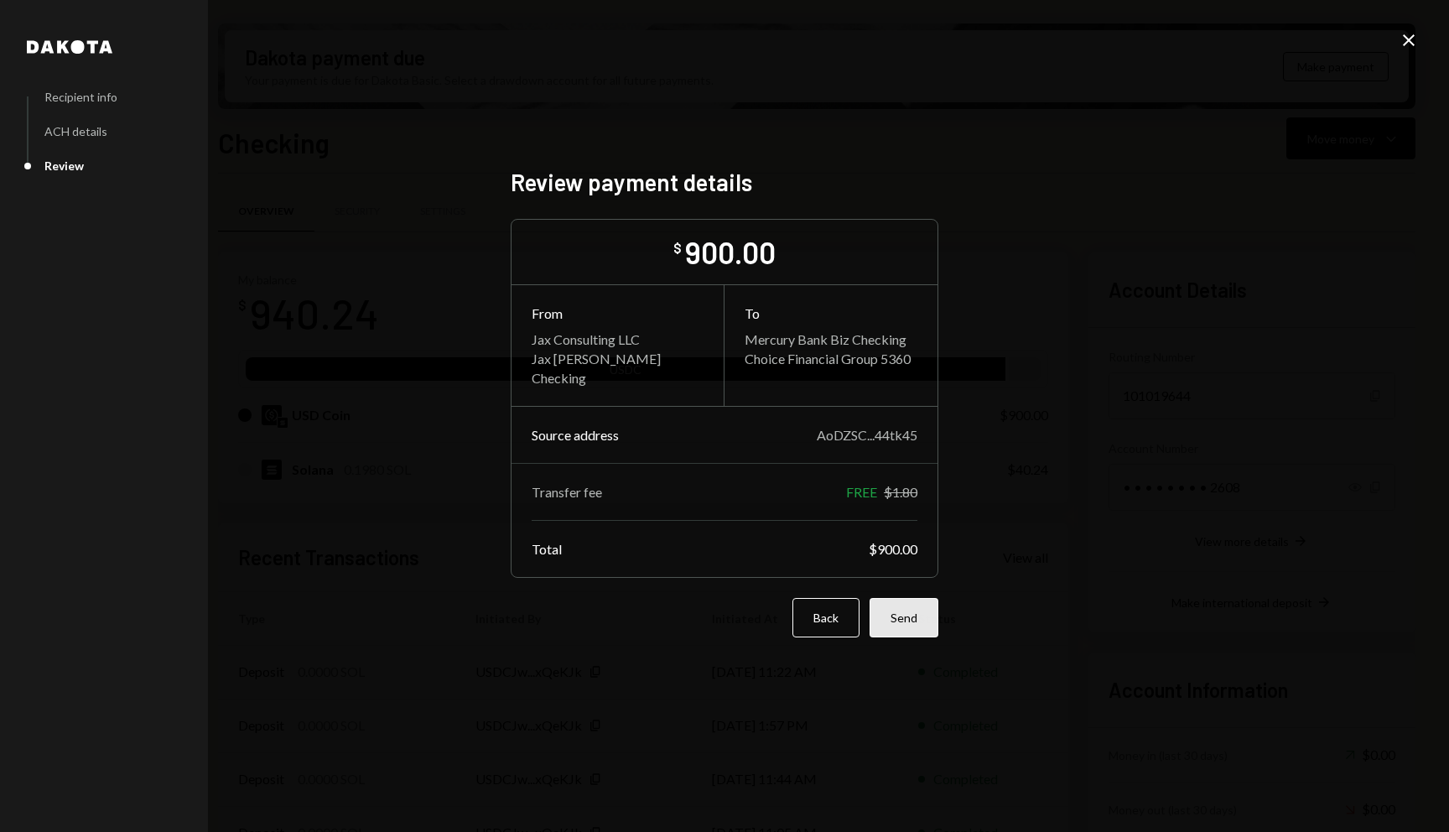
click at [936, 627] on button "Send" at bounding box center [903, 617] width 69 height 39
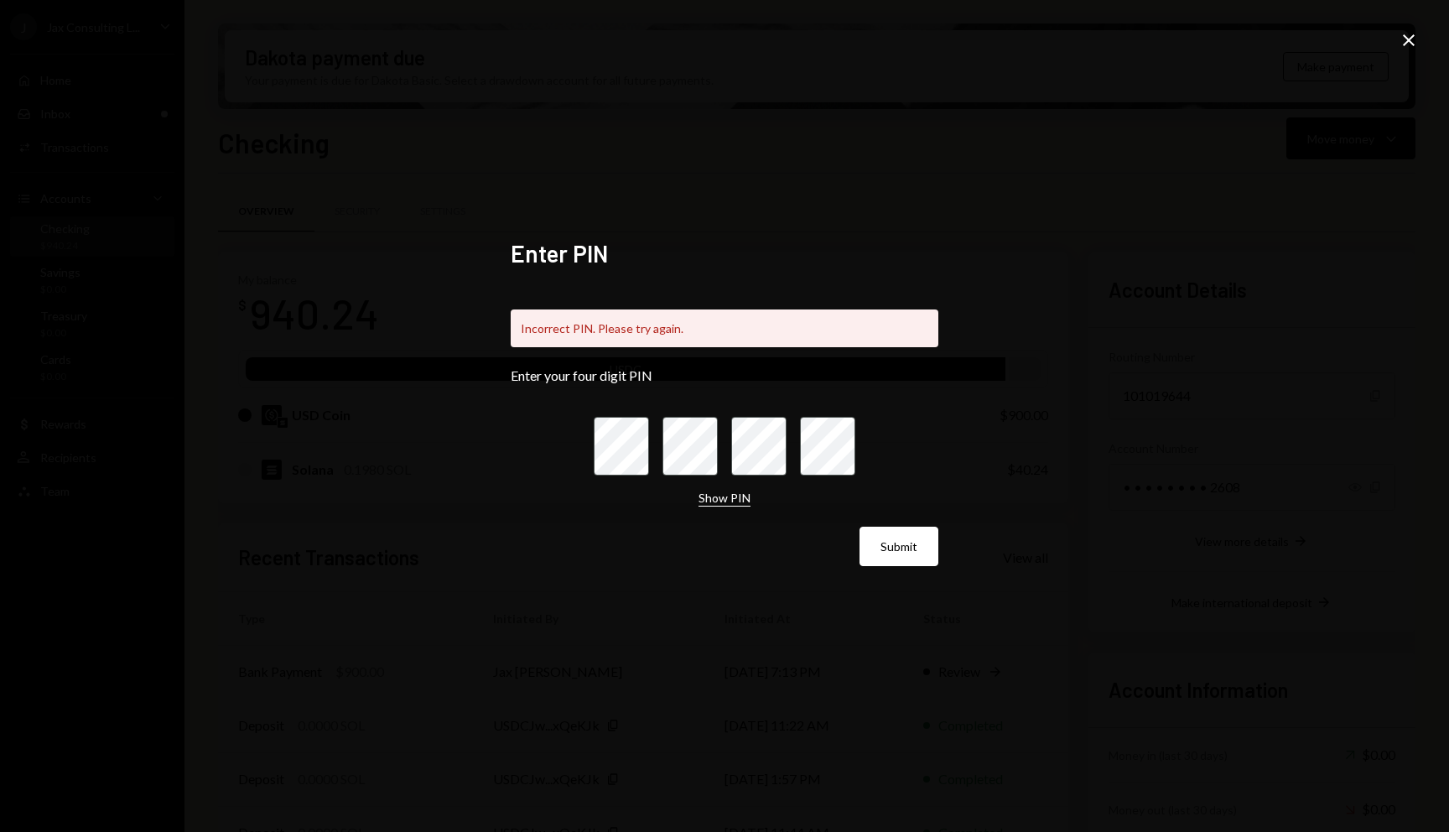
click at [732, 506] on button "Show PIN" at bounding box center [724, 498] width 52 height 16
click at [651, 438] on div at bounding box center [725, 446] width 262 height 59
click at [890, 532] on button "Submit" at bounding box center [898, 546] width 79 height 39
click at [1041, 383] on div "Enter PIN Something went wrong. Please try again. Enter your four digit PIN Hid…" at bounding box center [724, 416] width 1449 height 832
click at [1410, 39] on icon at bounding box center [1409, 40] width 12 height 12
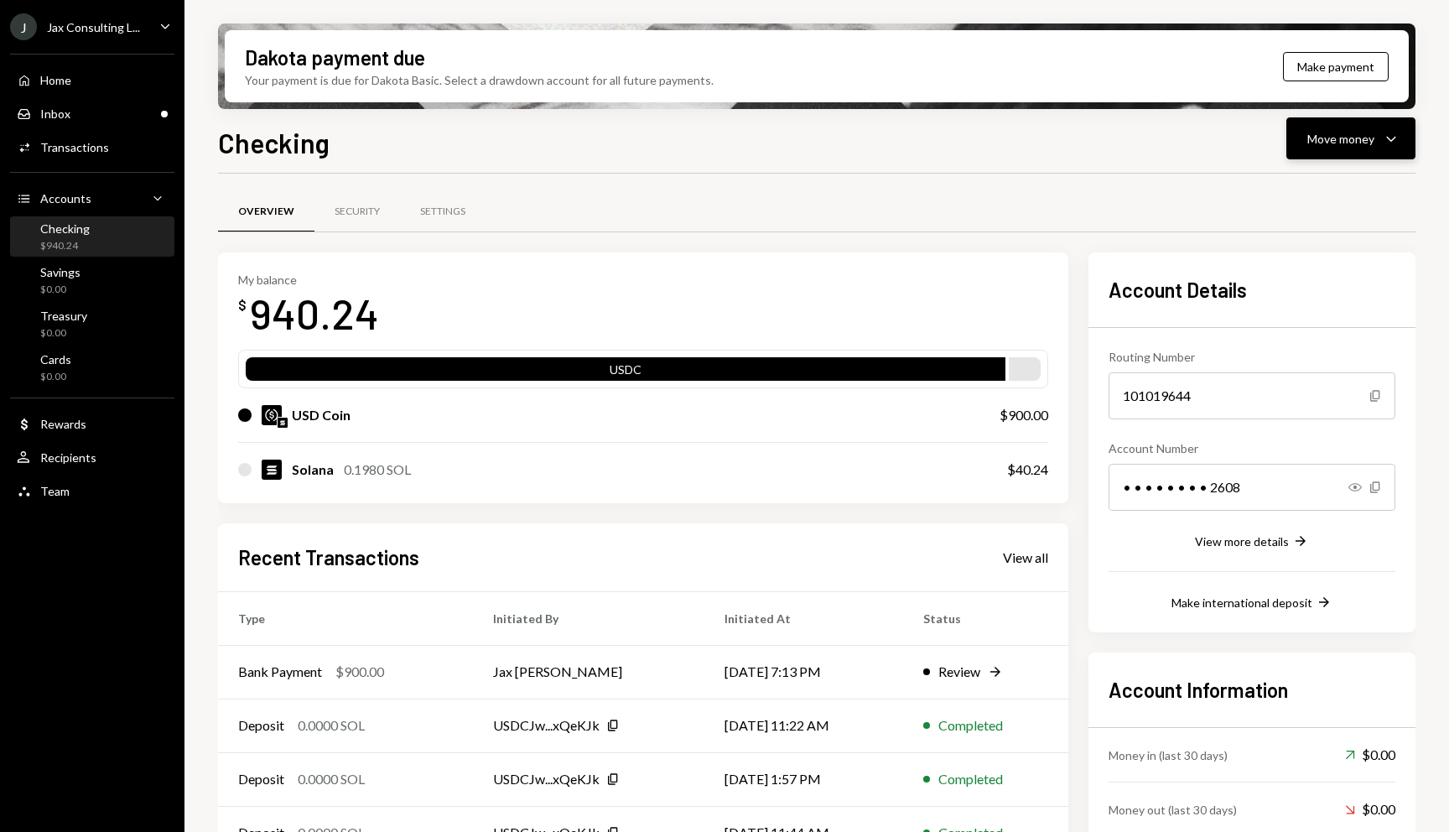
click at [1367, 138] on div "Move money" at bounding box center [1340, 139] width 67 height 18
click at [1302, 189] on div "Send" at bounding box center [1337, 189] width 122 height 18
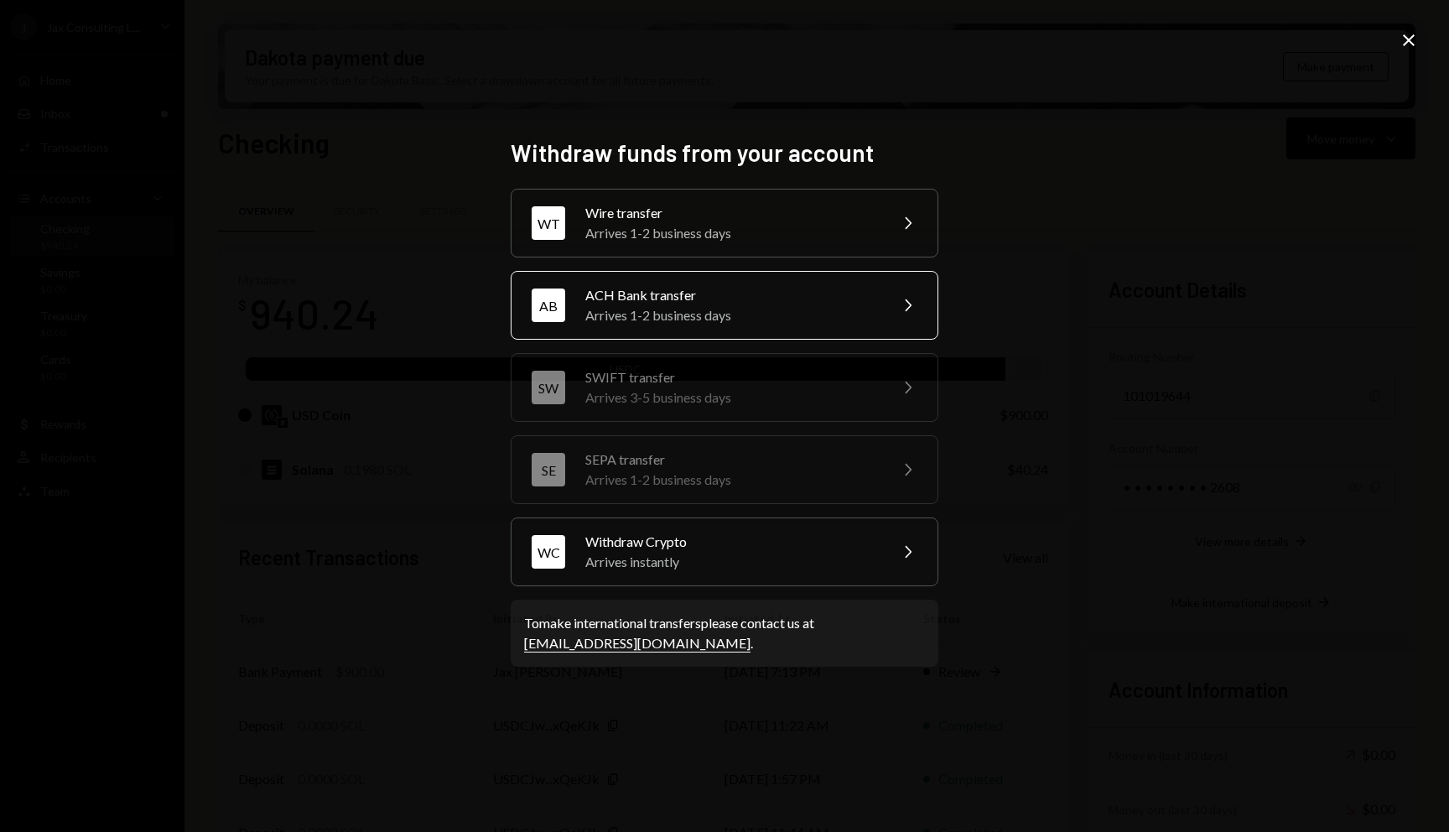
click at [749, 316] on div "Arrives 1-2 business days" at bounding box center [731, 315] width 292 height 20
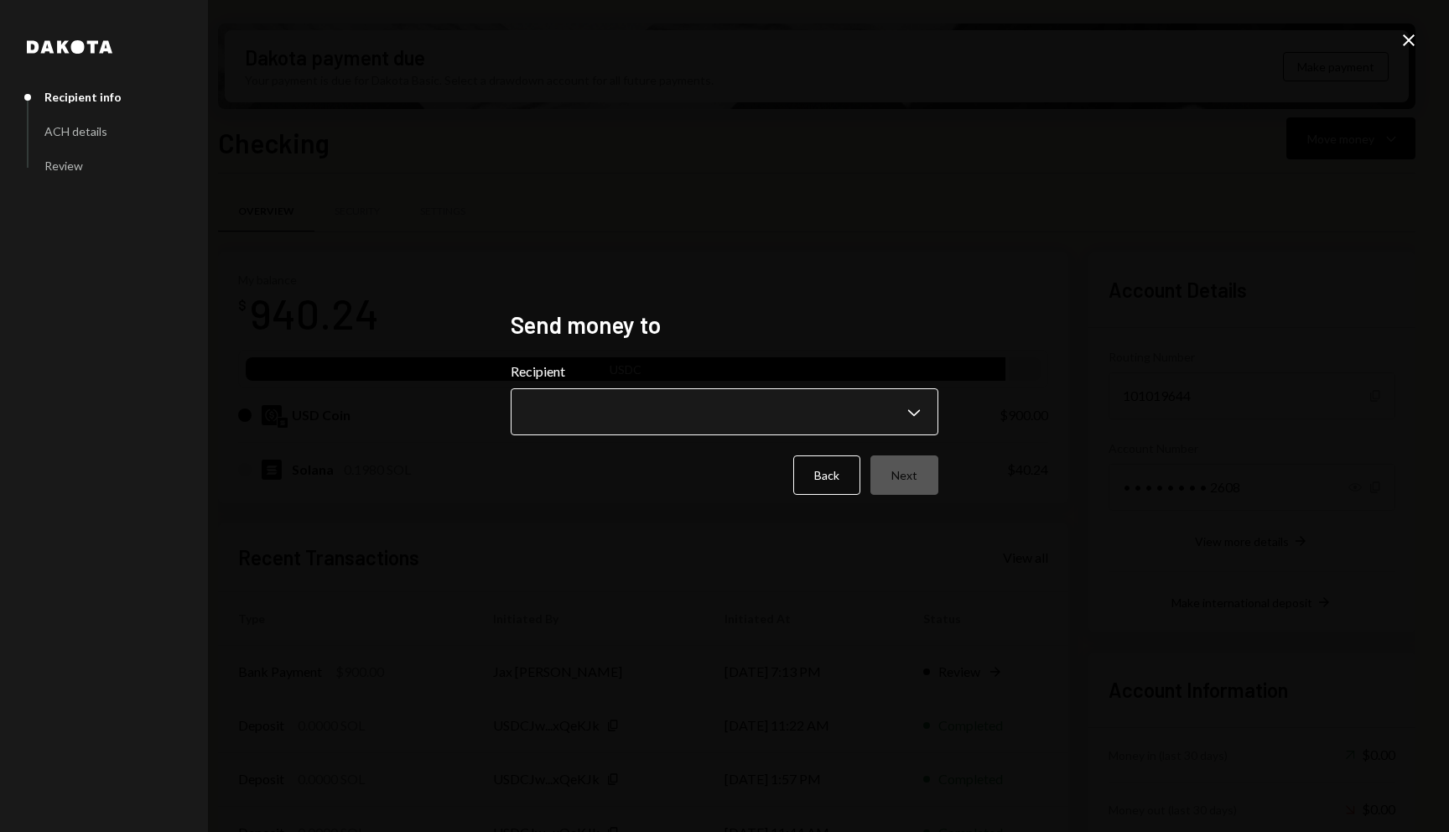
click at [699, 397] on body "J Jax Consulting L... Caret Down Home Home Inbox Inbox Activities Transactions …" at bounding box center [724, 416] width 1449 height 832
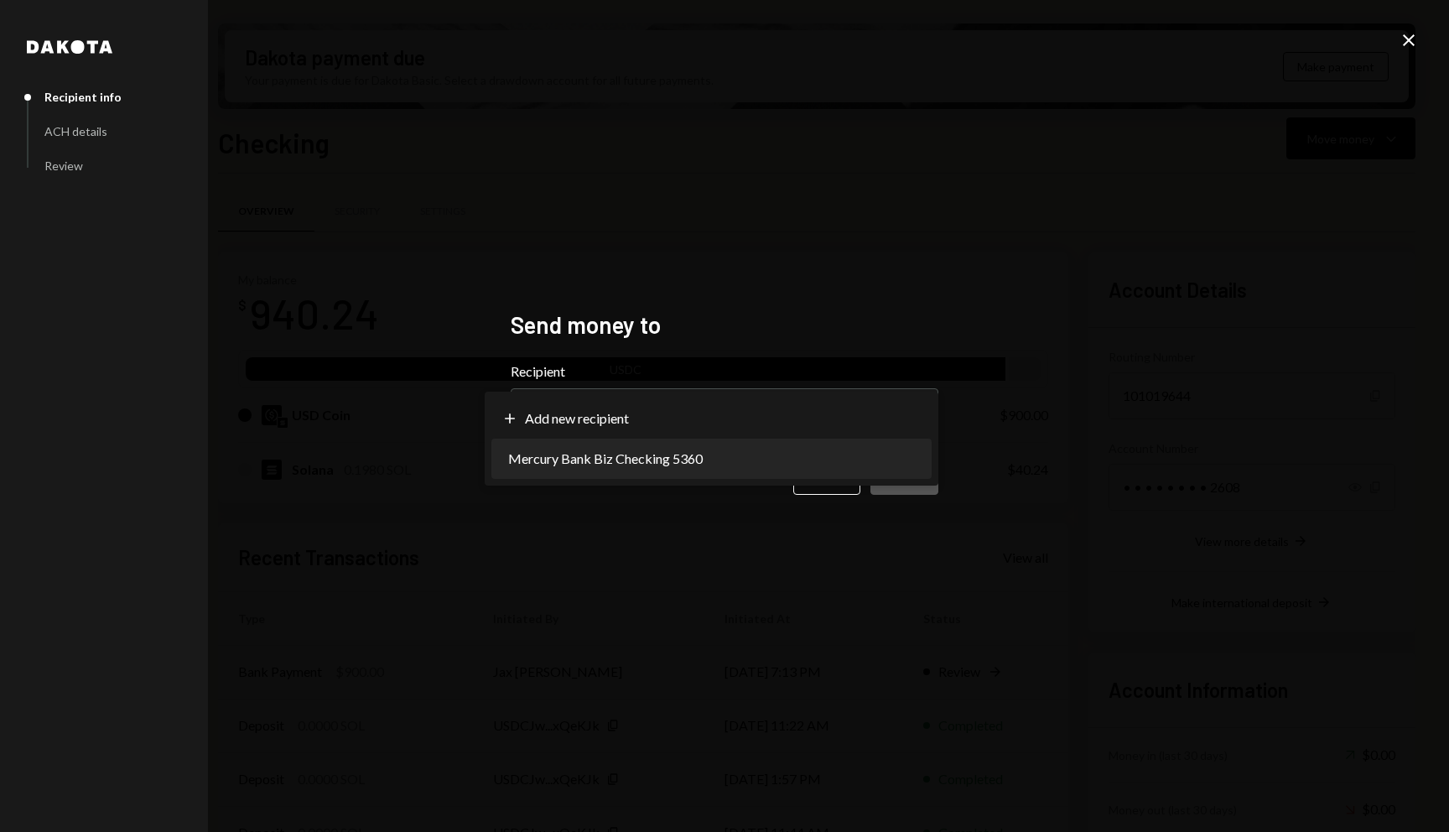
select select "**********"
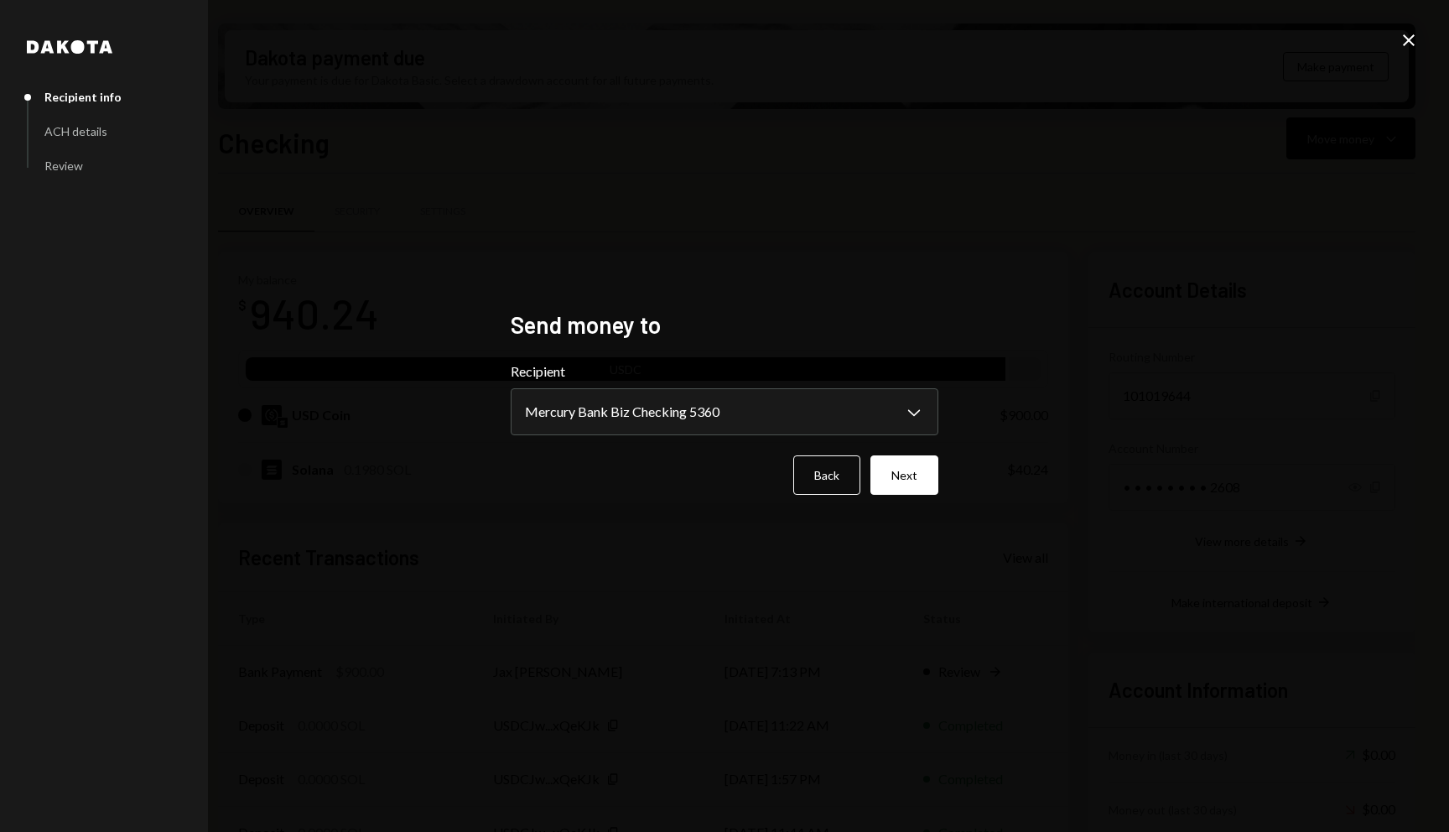
click at [904, 451] on form "**********" at bounding box center [725, 427] width 428 height 133
click at [904, 465] on button "Next" at bounding box center [904, 474] width 68 height 39
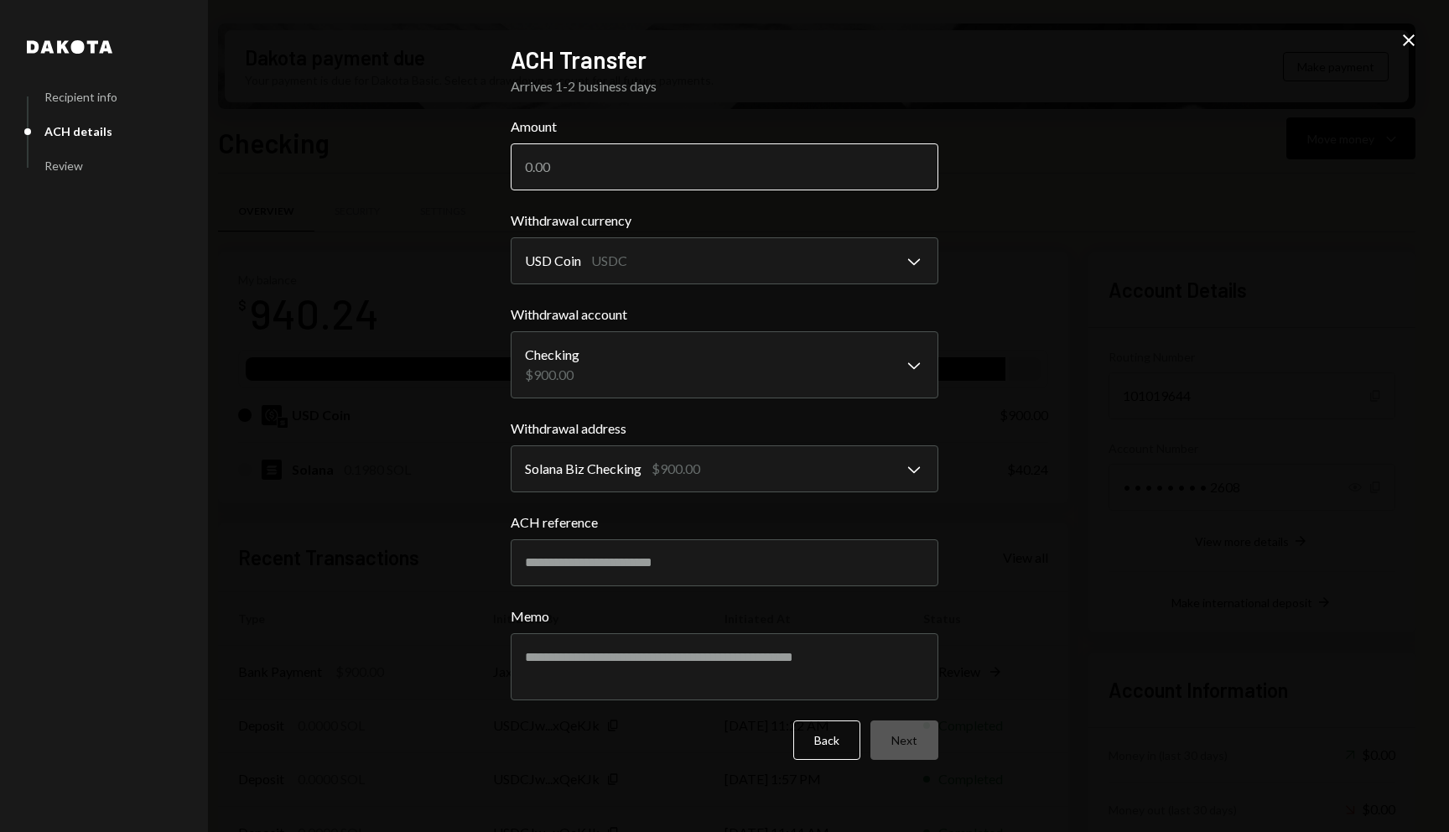
click at [645, 174] on input "Amount" at bounding box center [725, 166] width 428 height 47
type input "900"
click at [906, 740] on button "Next" at bounding box center [904, 739] width 68 height 39
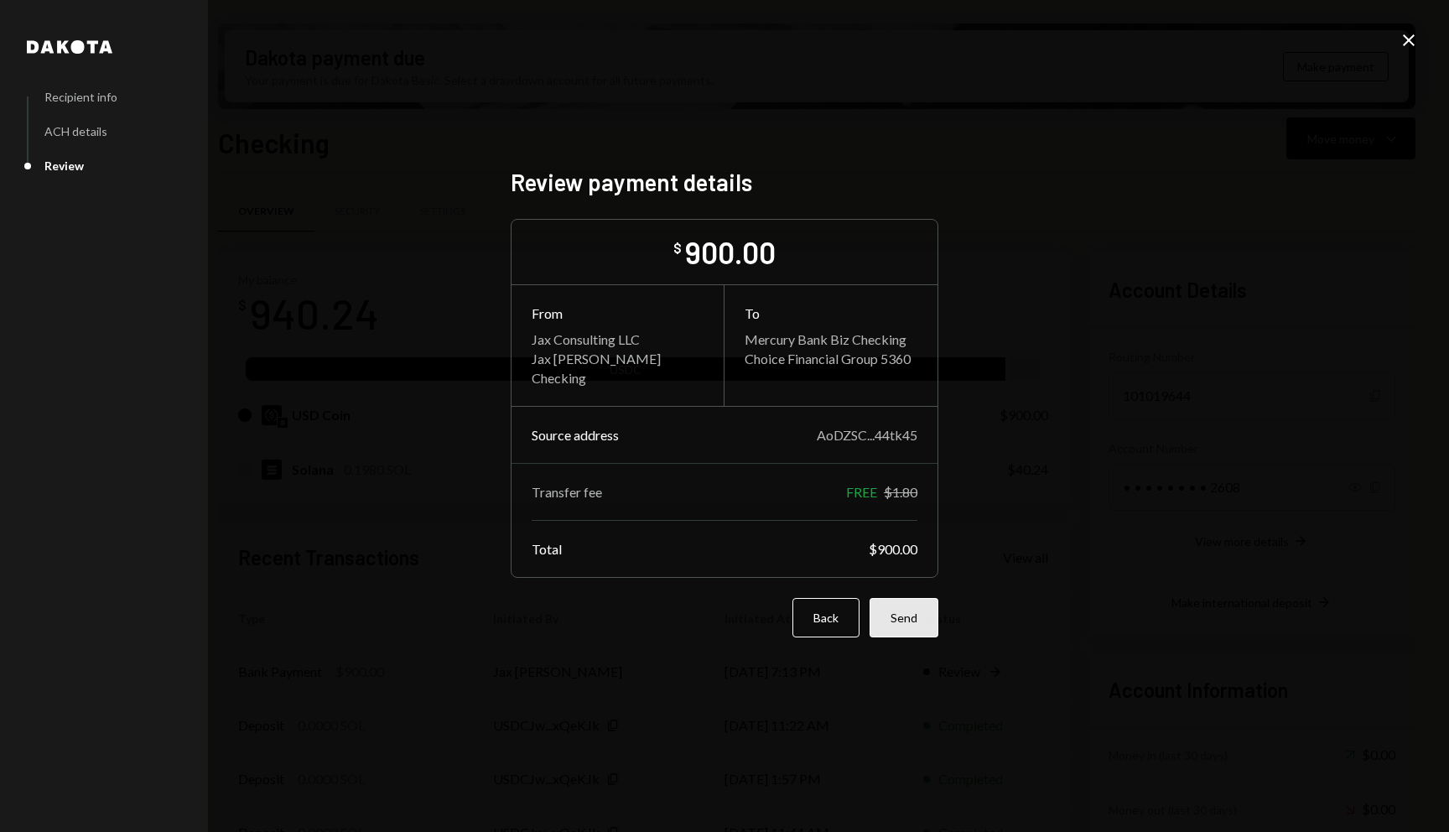
click at [906, 624] on button "Send" at bounding box center [903, 617] width 69 height 39
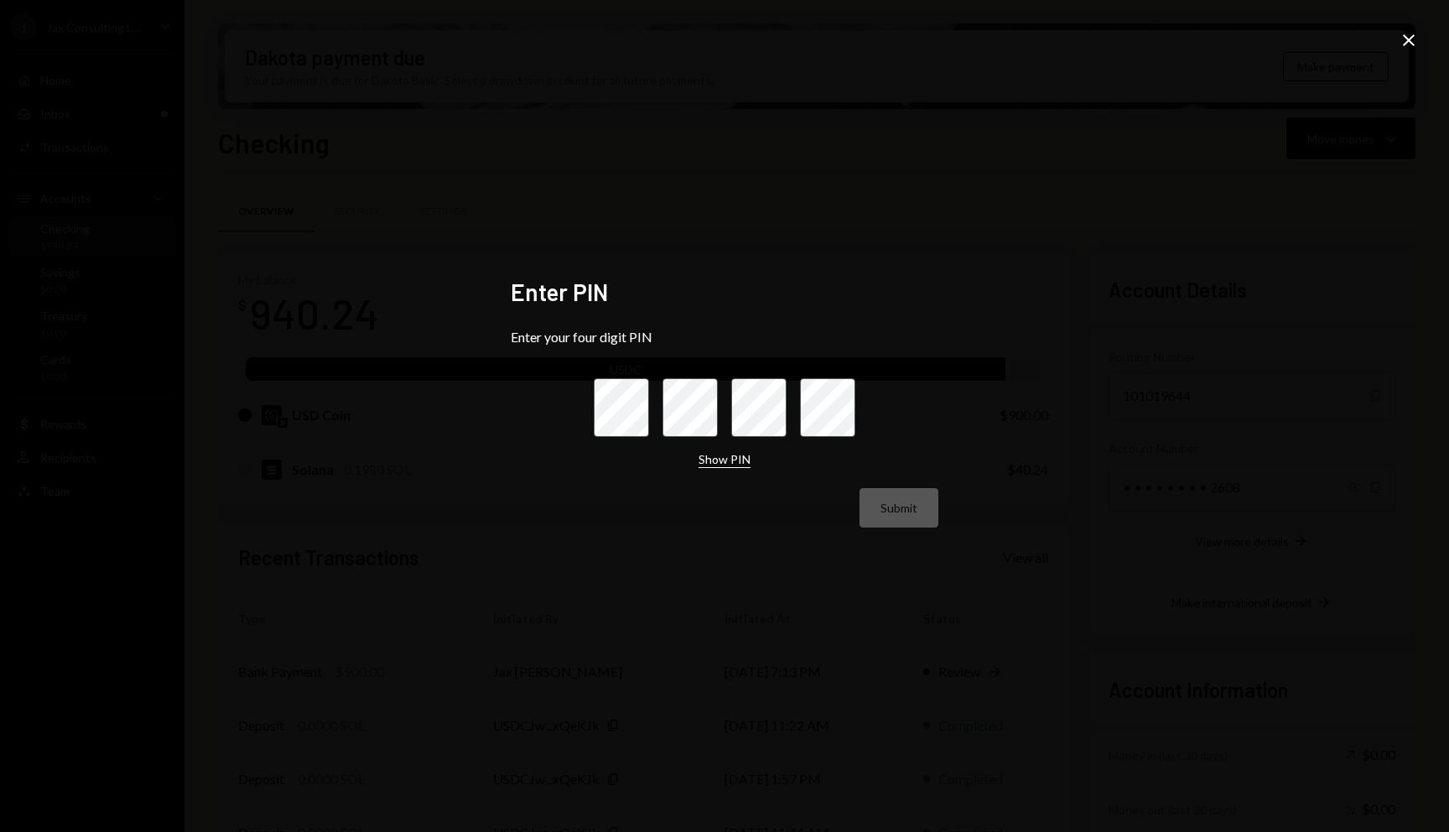
click at [719, 461] on button "Show PIN" at bounding box center [724, 460] width 52 height 16
click at [719, 461] on button "Hide PIN" at bounding box center [724, 460] width 47 height 16
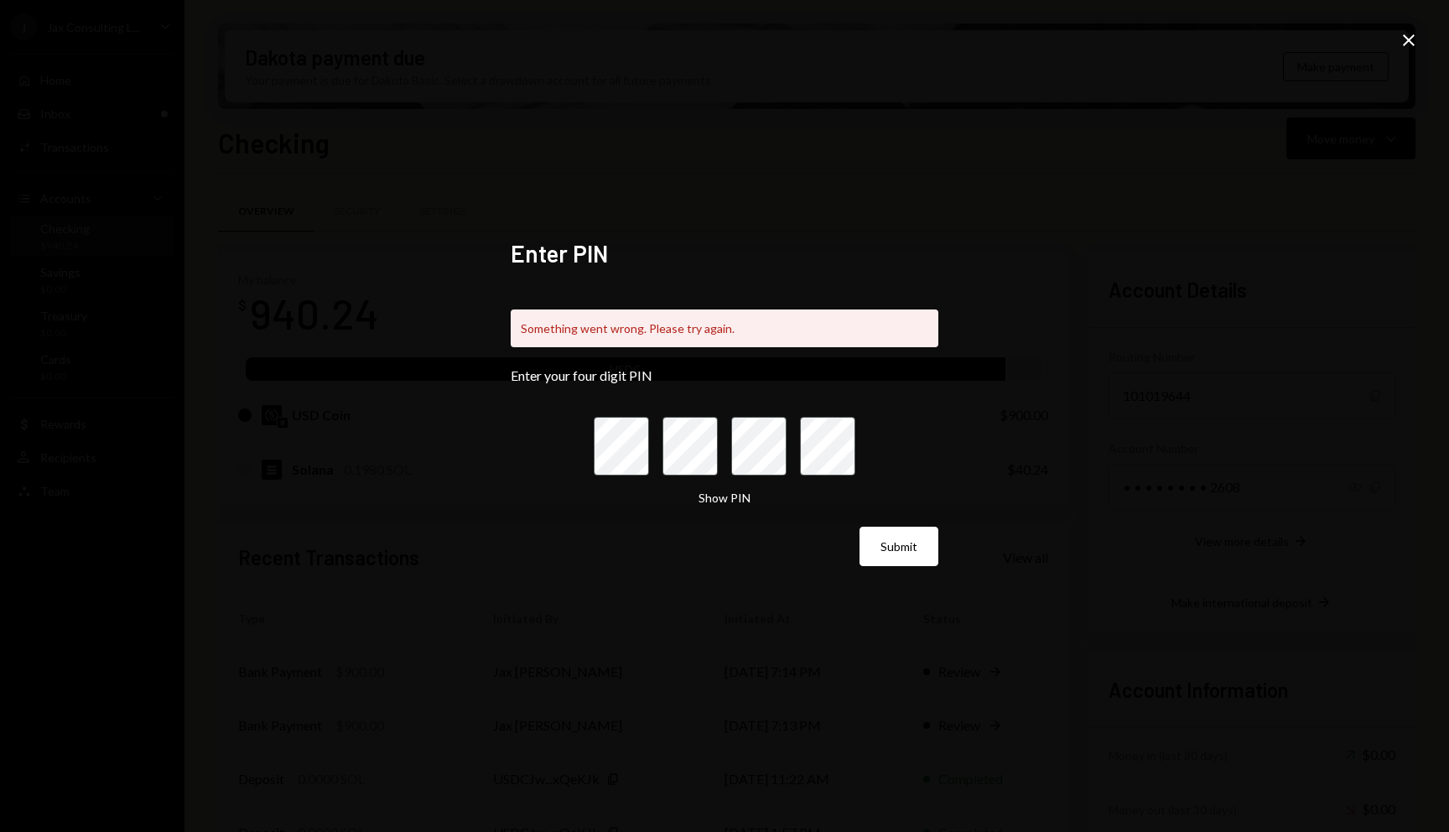
click at [716, 510] on form "Enter your four digit PIN Show PIN Submit" at bounding box center [725, 466] width 428 height 199
click at [716, 492] on button "Show PIN" at bounding box center [724, 498] width 52 height 16
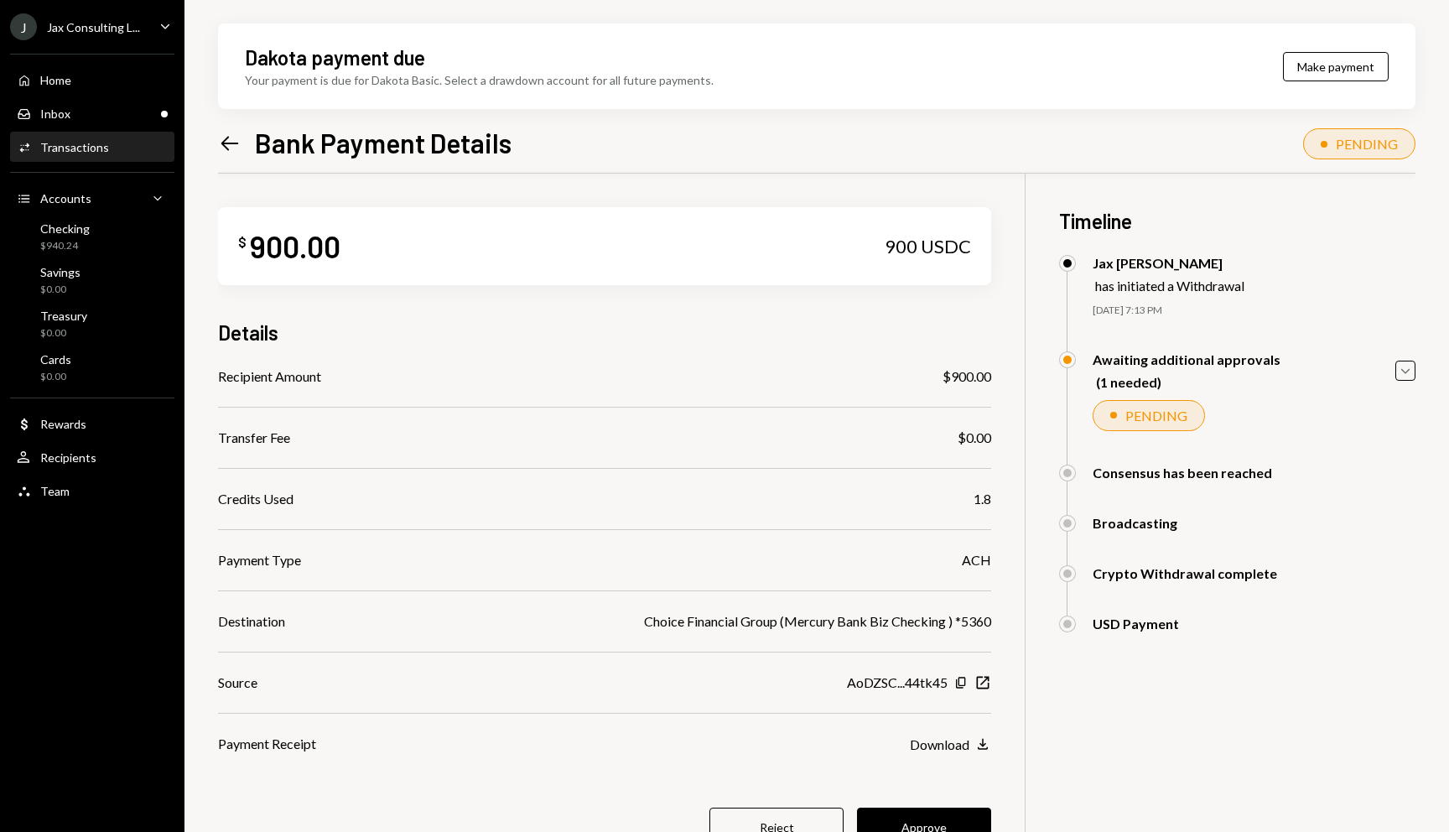
scroll to position [134, 0]
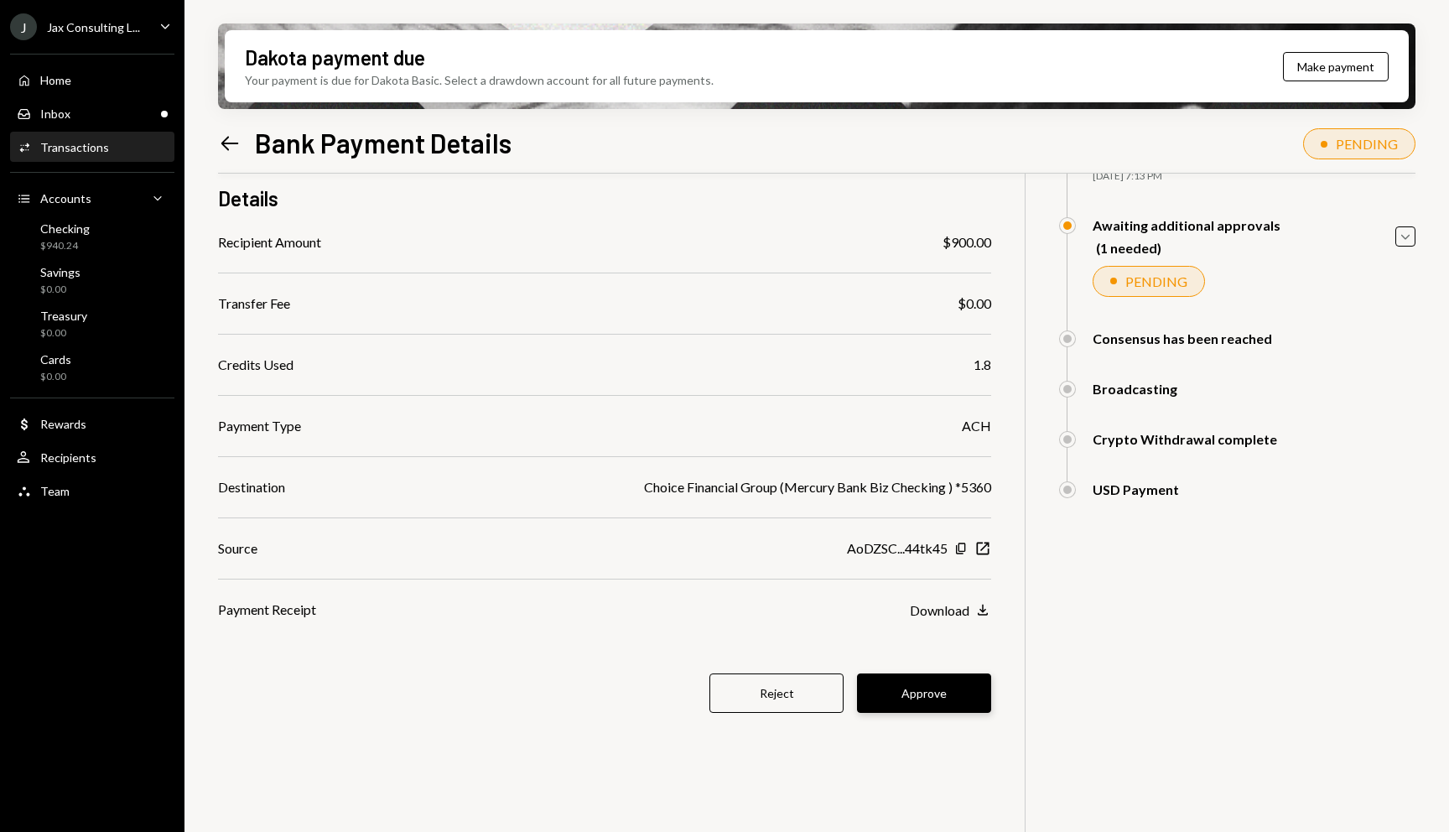
click at [897, 693] on button "Approve" at bounding box center [924, 692] width 134 height 39
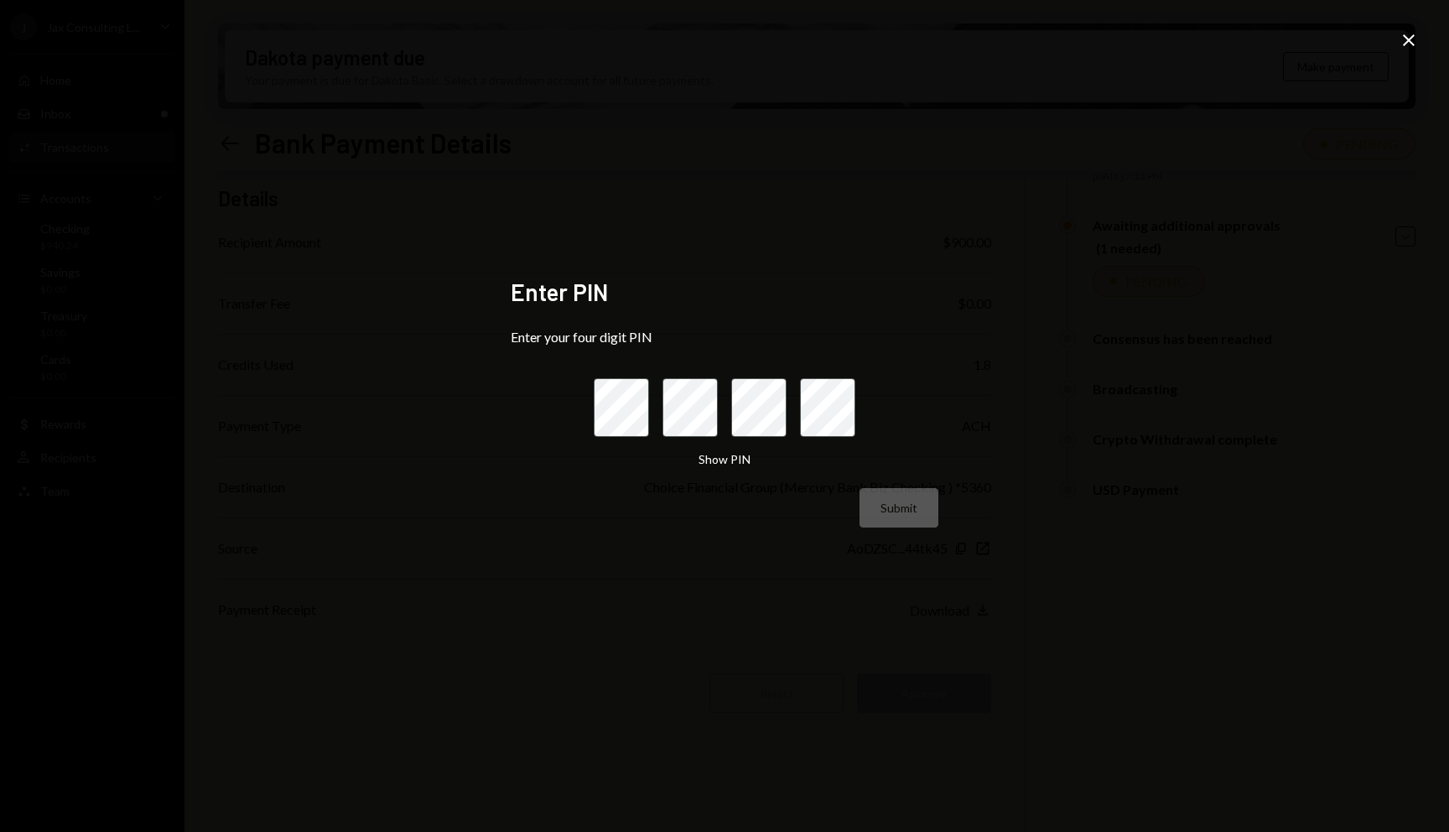
click at [1391, 44] on div "Enter PIN Enter your four digit PIN Show PIN Submit Close" at bounding box center [724, 416] width 1449 height 832
click at [1394, 44] on div "Enter PIN Enter your four digit PIN Show PIN Submit Close" at bounding box center [724, 416] width 1449 height 832
click at [1402, 44] on icon "Close" at bounding box center [1409, 40] width 20 height 20
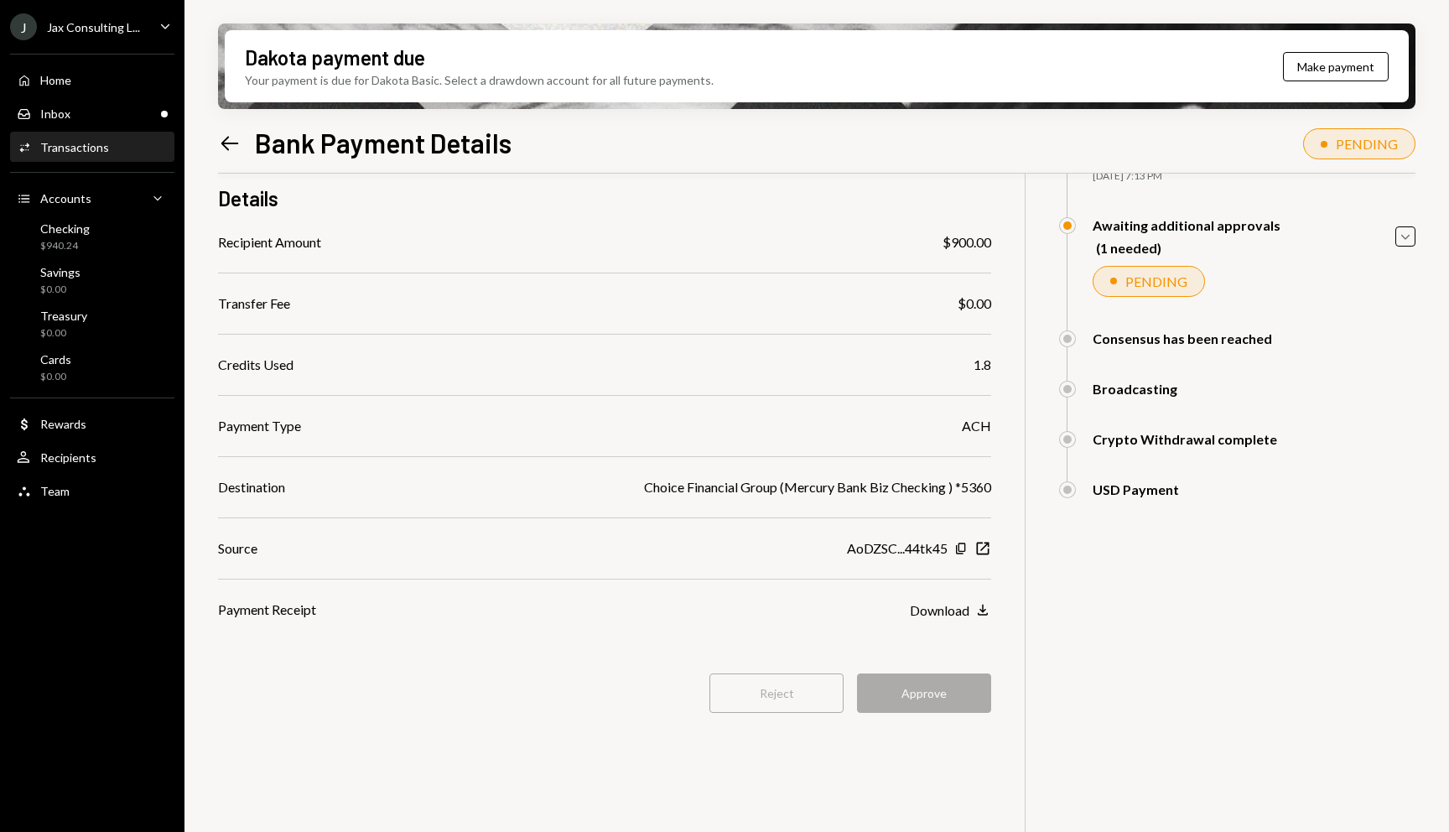
click at [913, 698] on div "Reject Approve" at bounding box center [604, 692] width 773 height 39
click at [926, 708] on div "Reject Approve" at bounding box center [604, 692] width 773 height 39
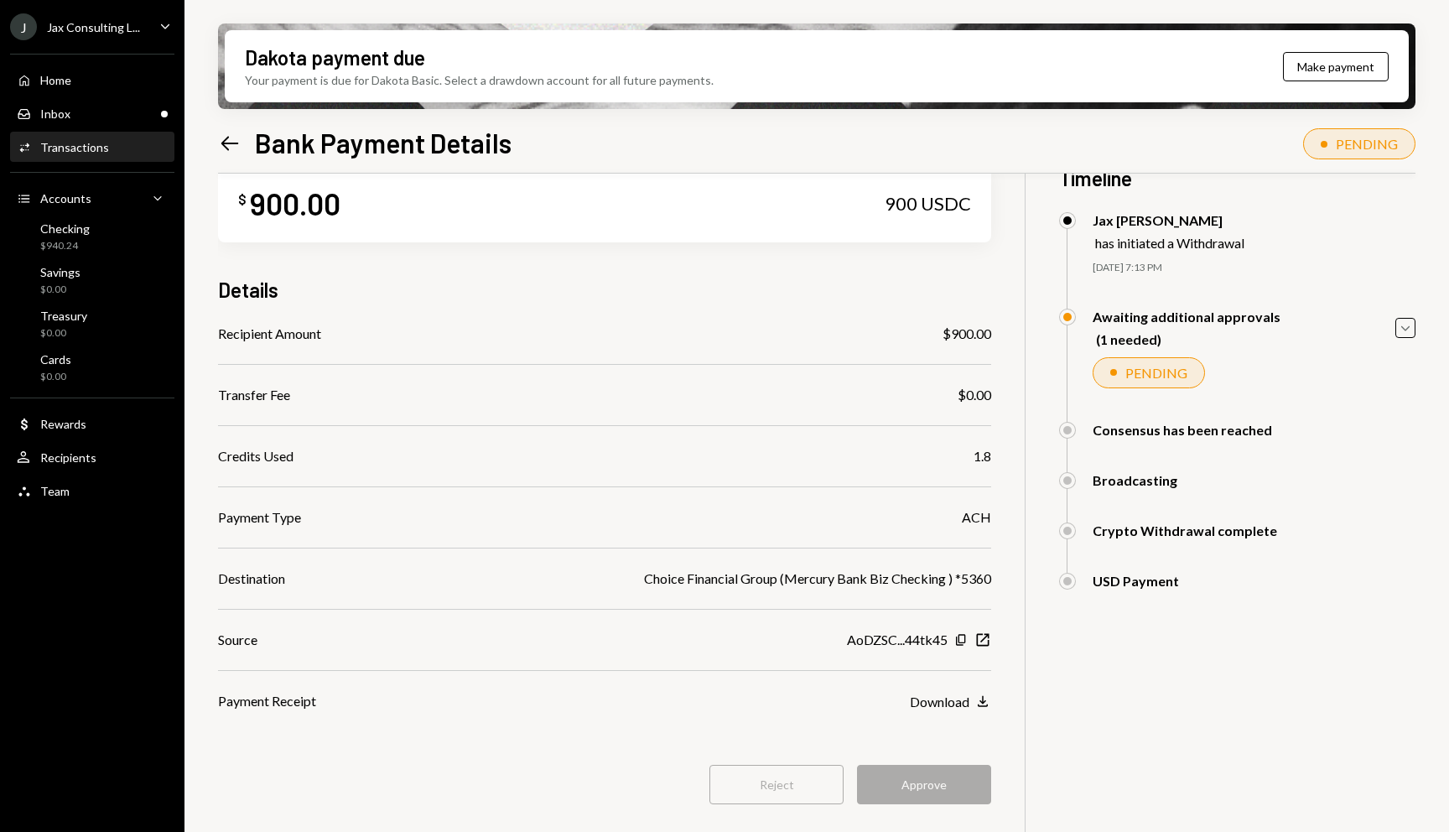
scroll to position [14, 0]
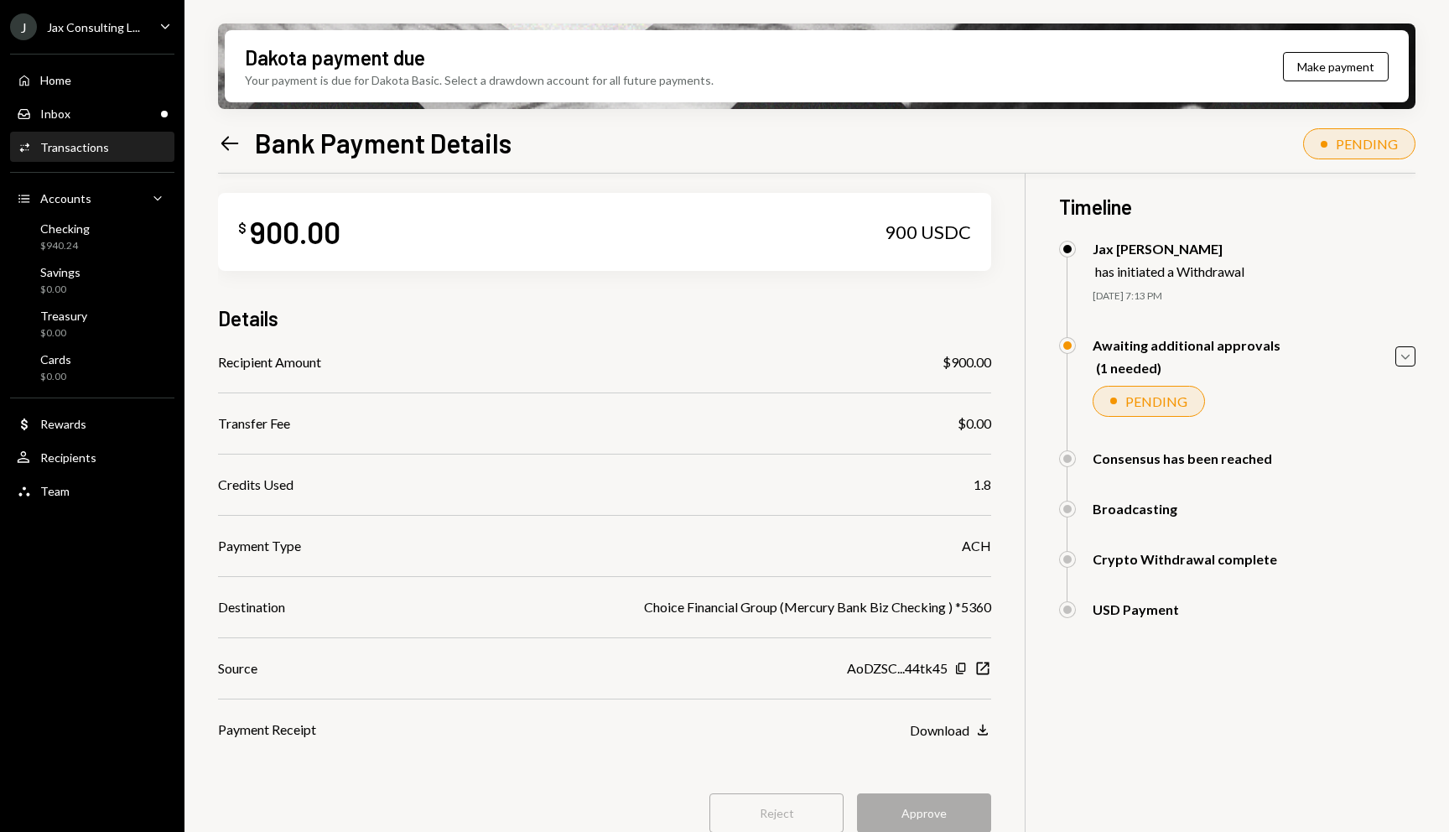
click at [1417, 354] on div "Dakota payment due Your payment is due for Dakota Basic. Select a drawdown acco…" at bounding box center [816, 416] width 1264 height 832
click at [1399, 354] on icon "Caret Down" at bounding box center [1405, 356] width 18 height 18
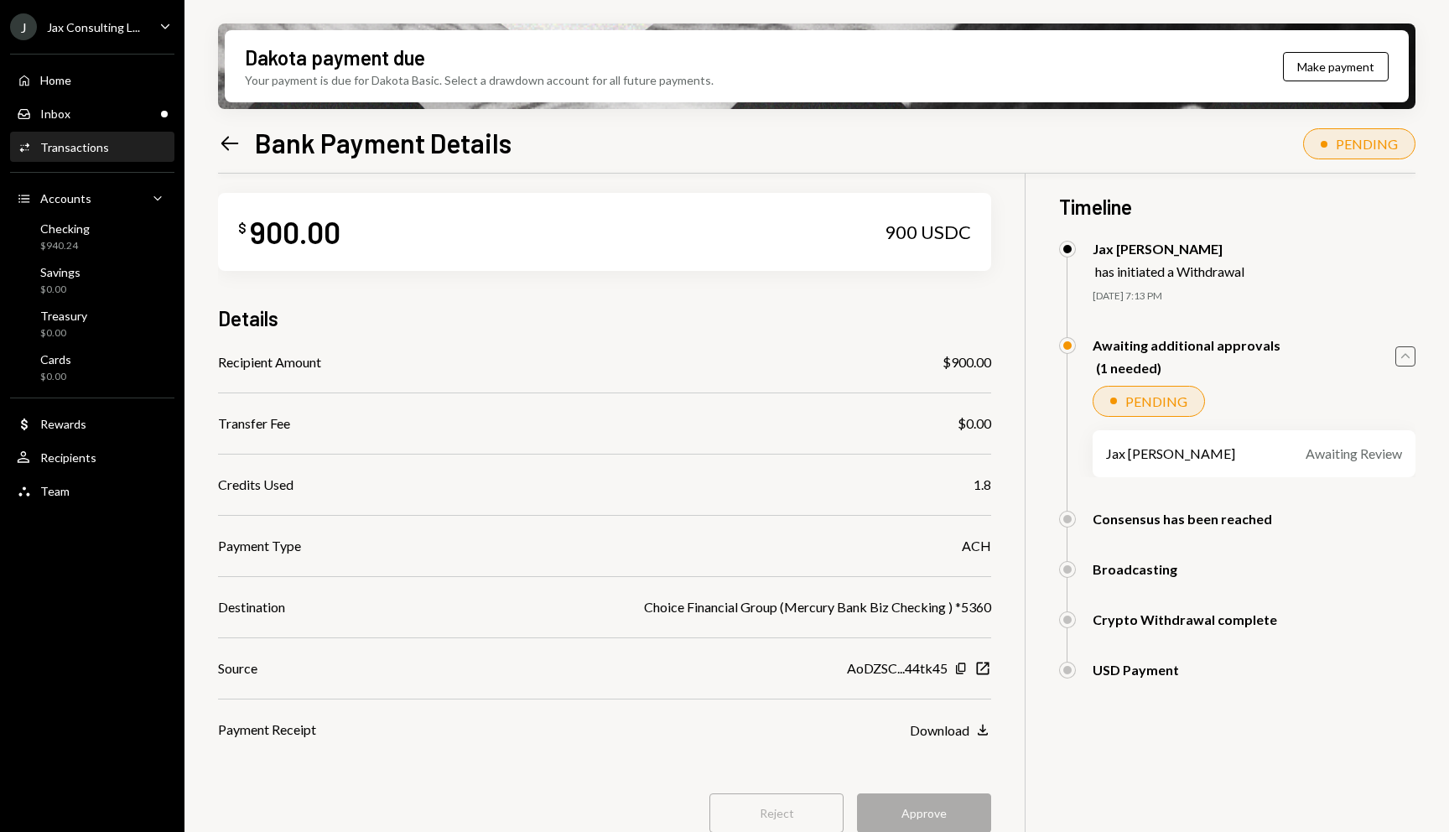
click at [1399, 355] on icon "Caret Up" at bounding box center [1405, 356] width 18 height 18
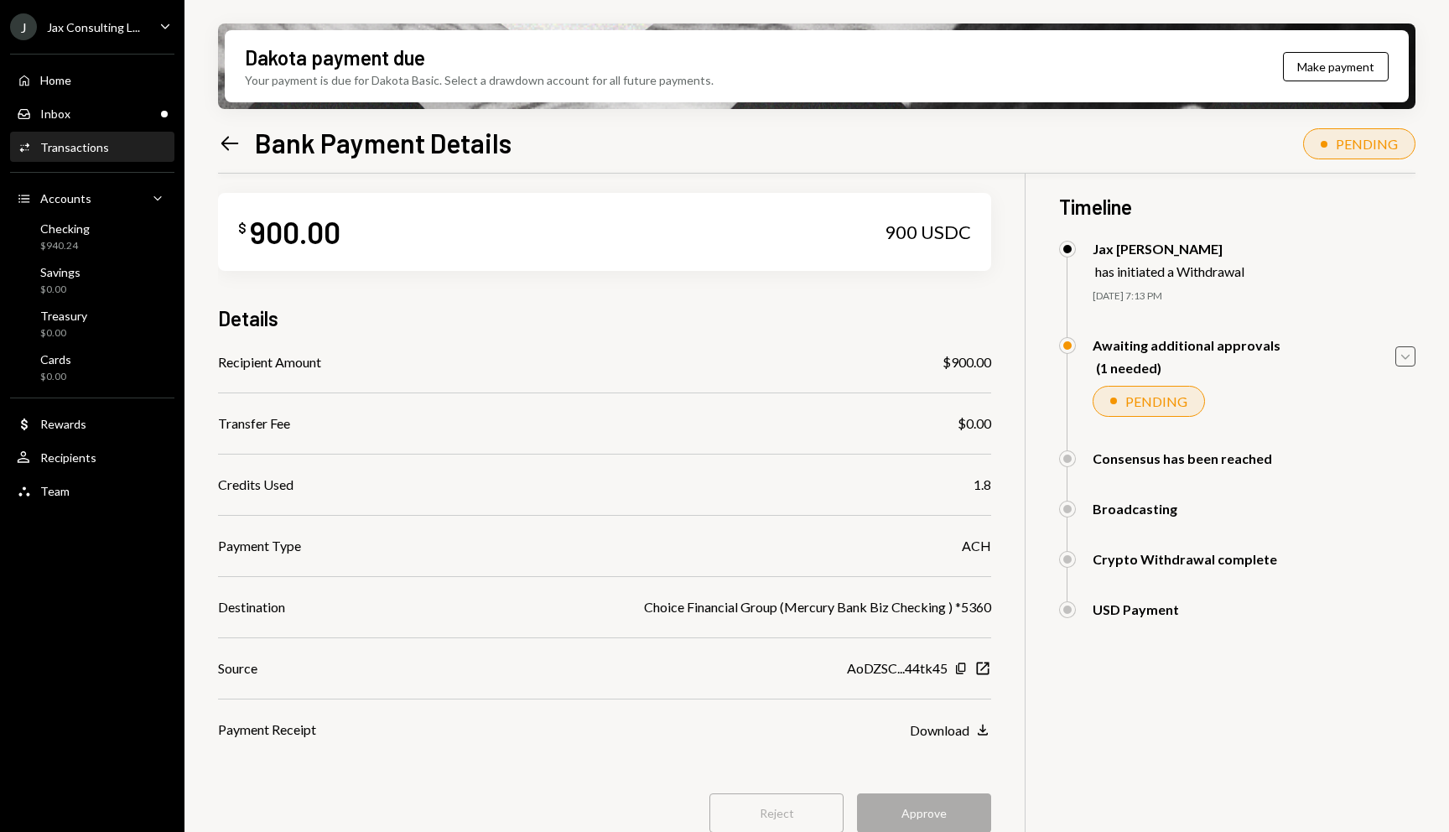
click at [921, 808] on div "Reject Approve" at bounding box center [604, 812] width 773 height 39
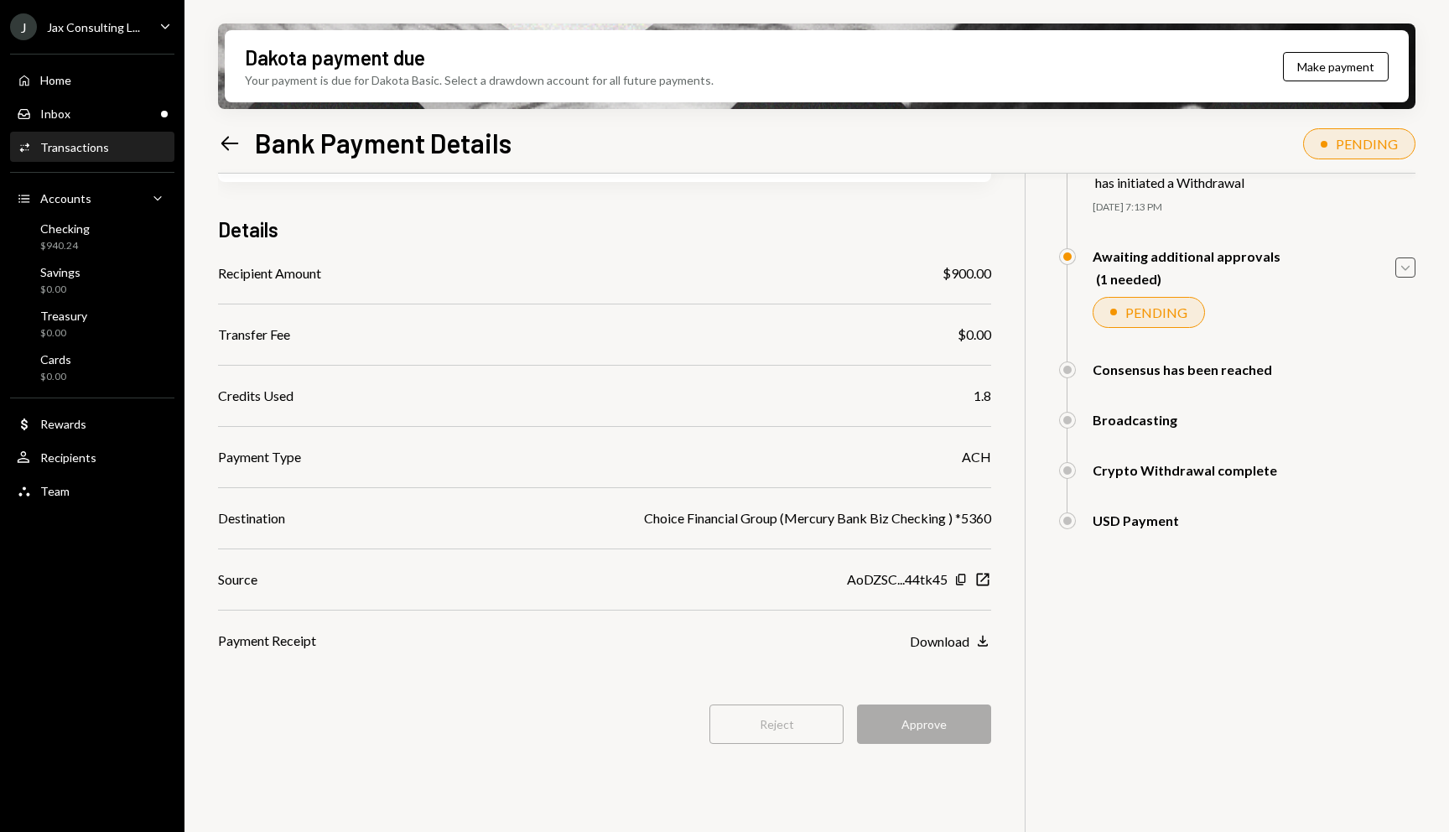
scroll to position [134, 0]
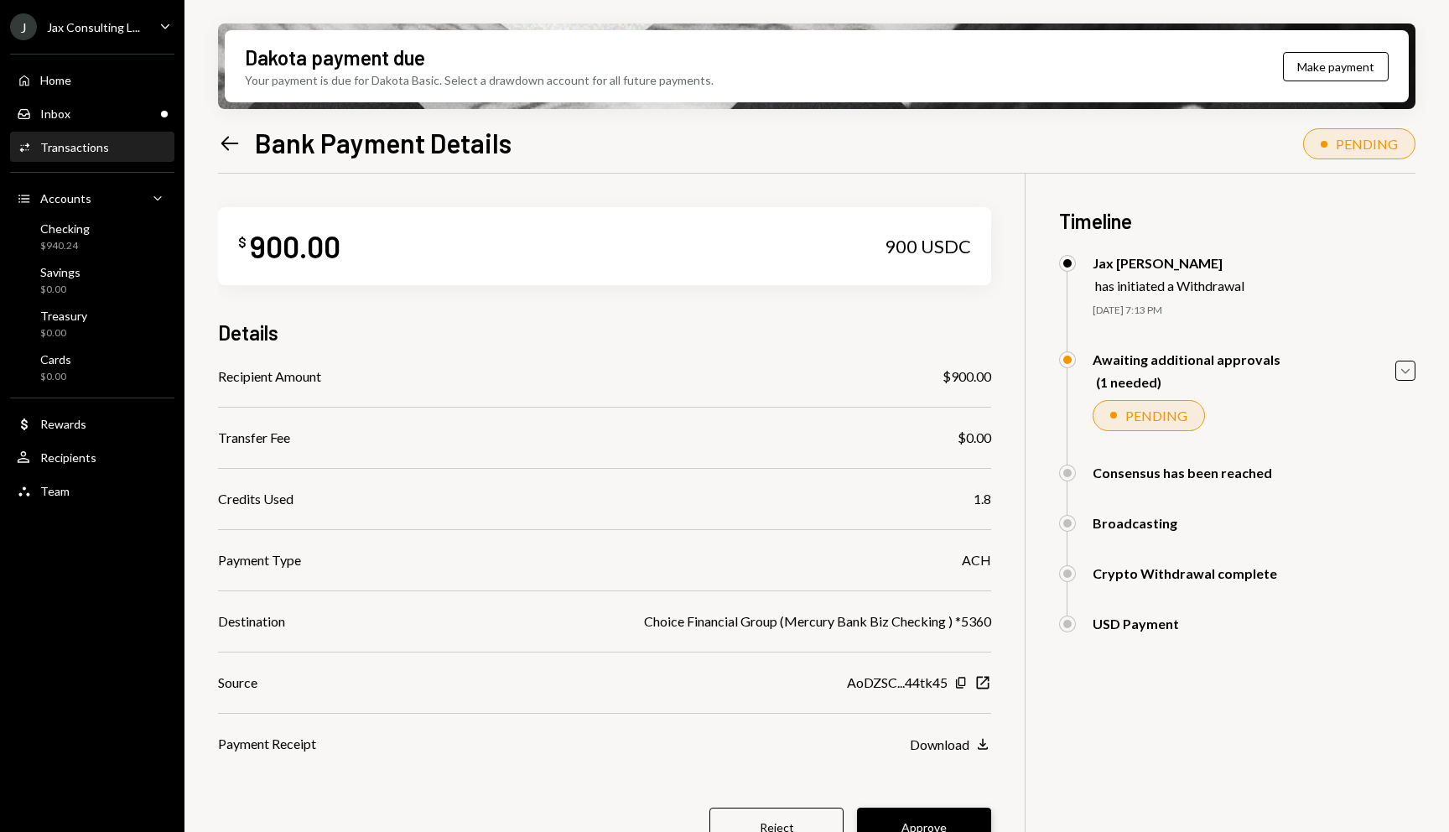
click at [928, 831] on button "Approve" at bounding box center [924, 826] width 134 height 39
